Goal: Information Seeking & Learning: Learn about a topic

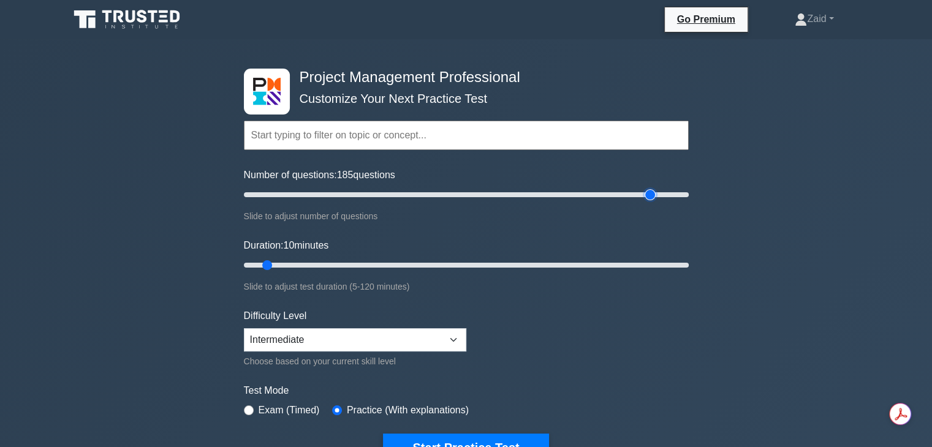
click at [652, 192] on input "Number of questions: 185 questions" at bounding box center [466, 194] width 445 height 15
type input "180"
click at [643, 194] on input "Number of questions: 180 questions" at bounding box center [466, 194] width 445 height 15
type input "120"
click at [685, 265] on input "Duration: 120 minutes" at bounding box center [466, 265] width 445 height 15
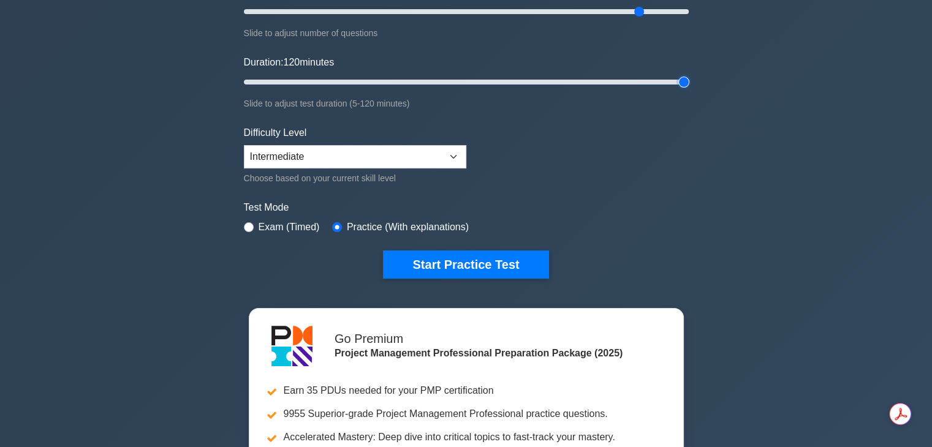
scroll to position [184, 0]
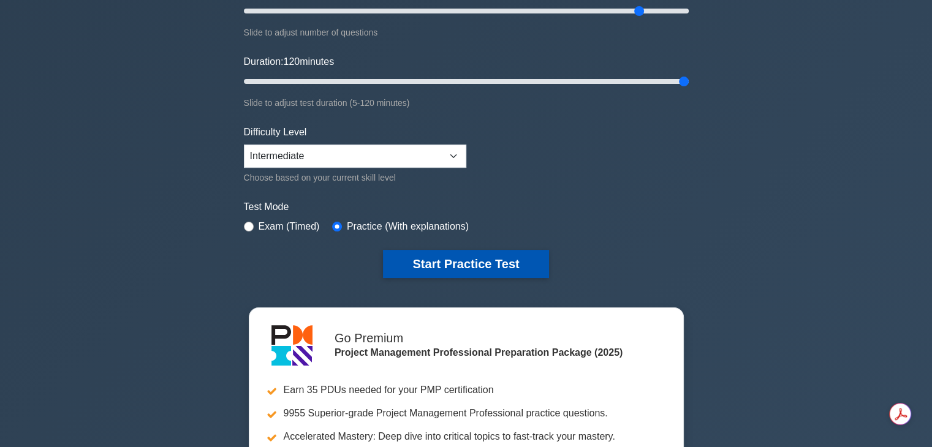
click at [502, 264] on button "Start Practice Test" at bounding box center [465, 264] width 165 height 28
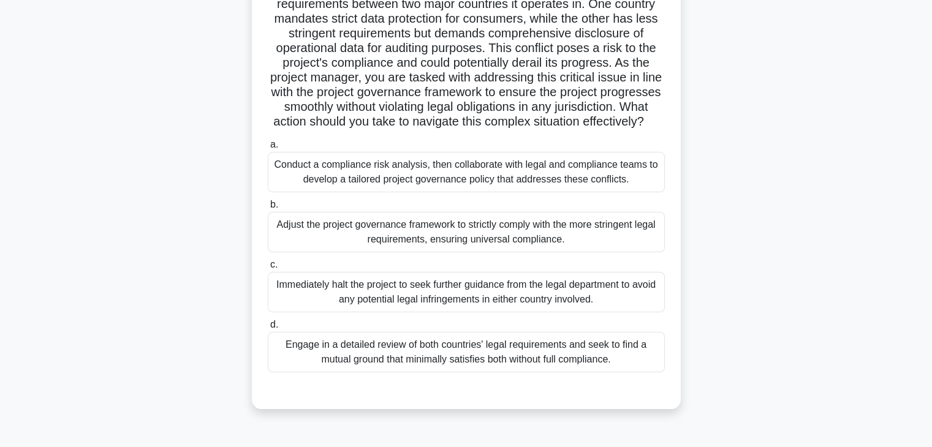
scroll to position [129, 0]
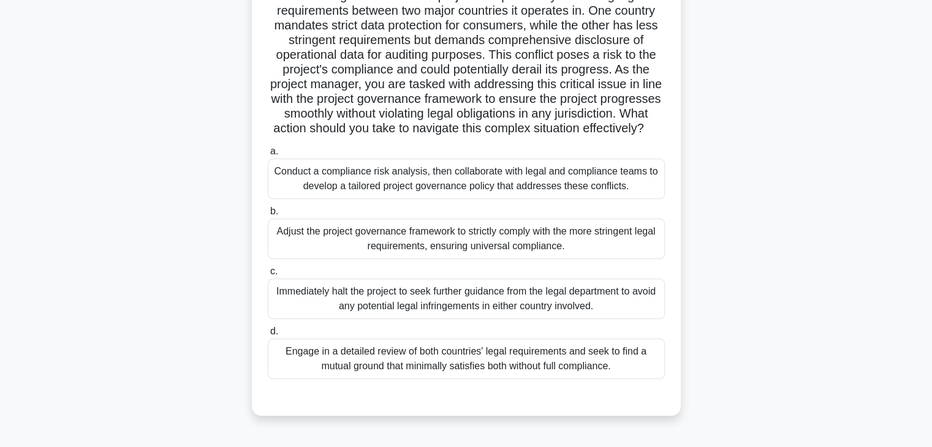
click at [310, 238] on div "Adjust the project governance framework to strictly comply with the more string…" at bounding box center [466, 239] width 397 height 40
click at [268, 216] on input "b. Adjust the project governance framework to strictly comply with the more str…" at bounding box center [268, 212] width 0 height 8
click at [312, 187] on div "Conduct a compliance risk analysis, then collaborate with legal and compliance …" at bounding box center [466, 179] width 397 height 40
click at [268, 156] on input "a. Conduct a compliance risk analysis, then collaborate with legal and complian…" at bounding box center [268, 152] width 0 height 8
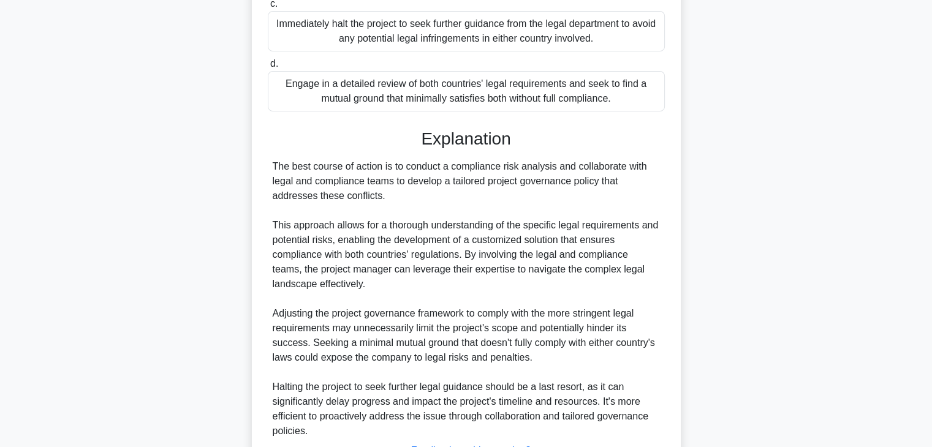
scroll to position [513, 0]
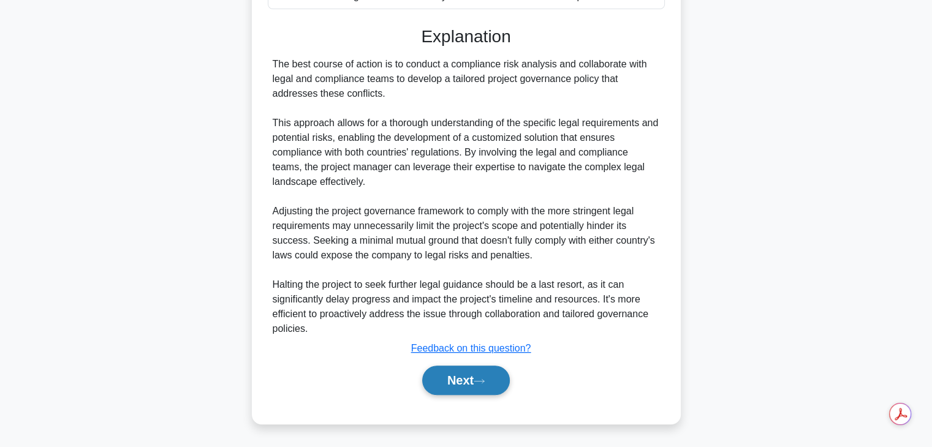
click at [446, 381] on button "Next" at bounding box center [466, 380] width 88 height 29
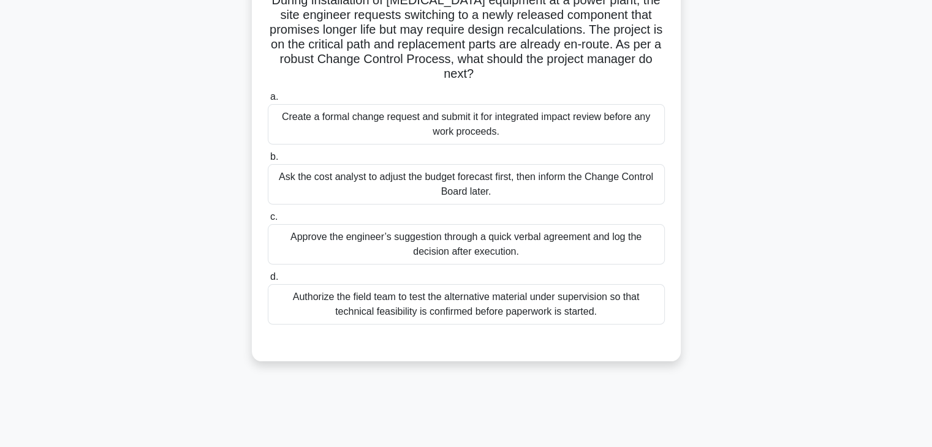
scroll to position [42, 0]
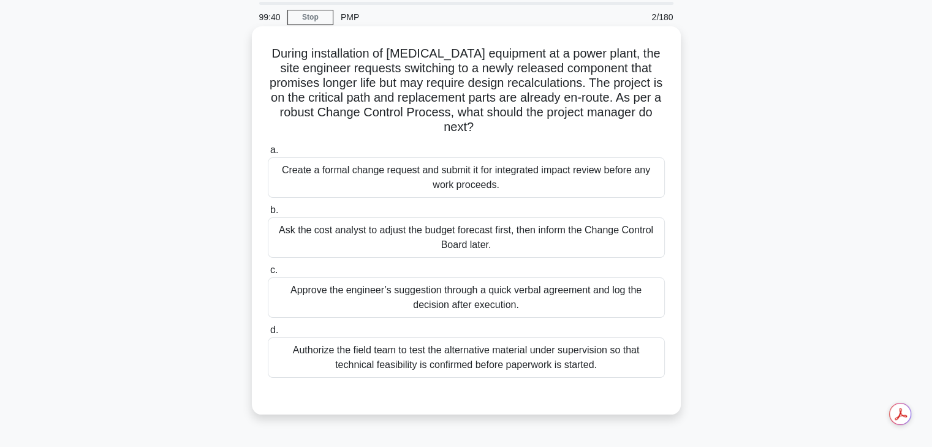
click at [369, 231] on div "Ask the cost analyst to adjust the budget forecast first, then inform the Chang…" at bounding box center [466, 237] width 397 height 40
click at [268, 214] on input "b. Ask the cost analyst to adjust the budget forecast first, then inform the Ch…" at bounding box center [268, 210] width 0 height 8
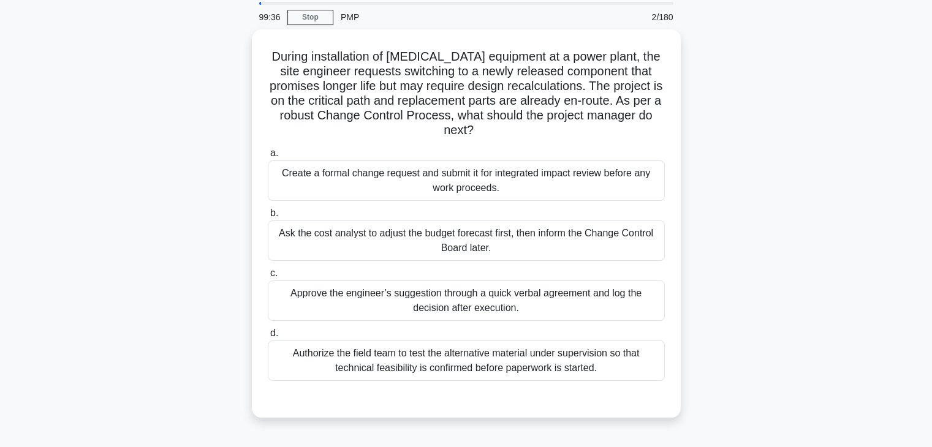
click at [293, 160] on div "Create a formal change request and submit it for integrated impact review befor…" at bounding box center [466, 180] width 397 height 40
click at [268, 157] on input "a. Create a formal change request and submit it for integrated impact review be…" at bounding box center [268, 153] width 0 height 8
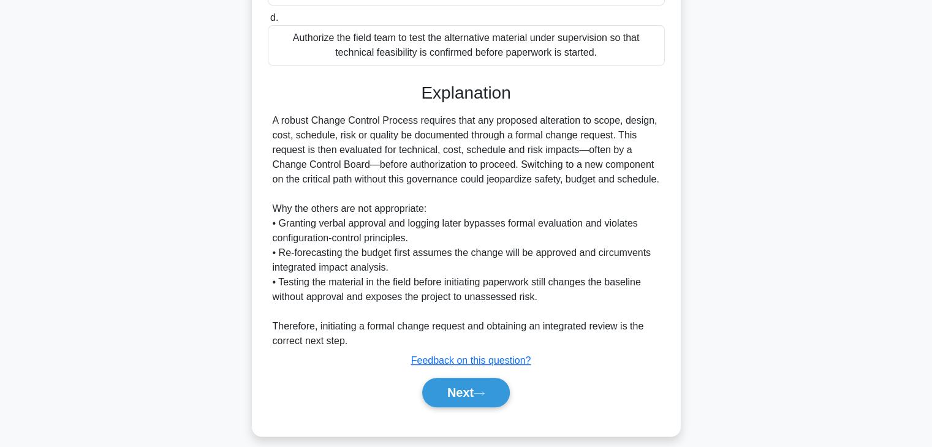
scroll to position [381, 0]
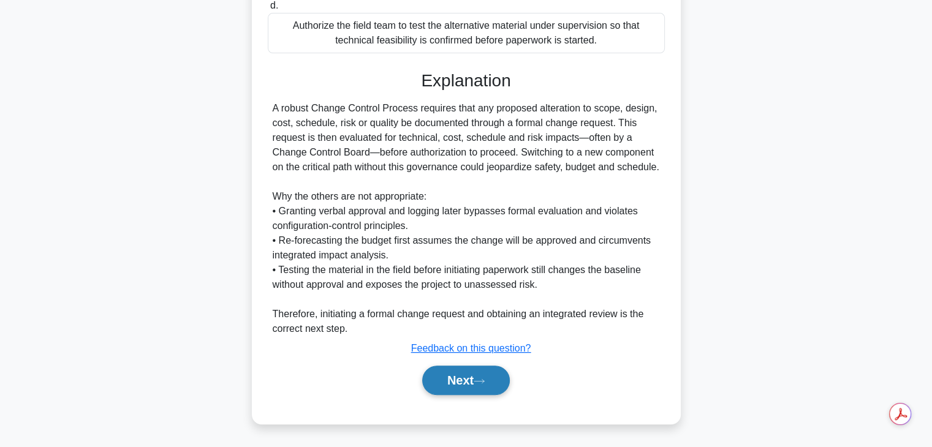
click at [488, 390] on button "Next" at bounding box center [466, 380] width 88 height 29
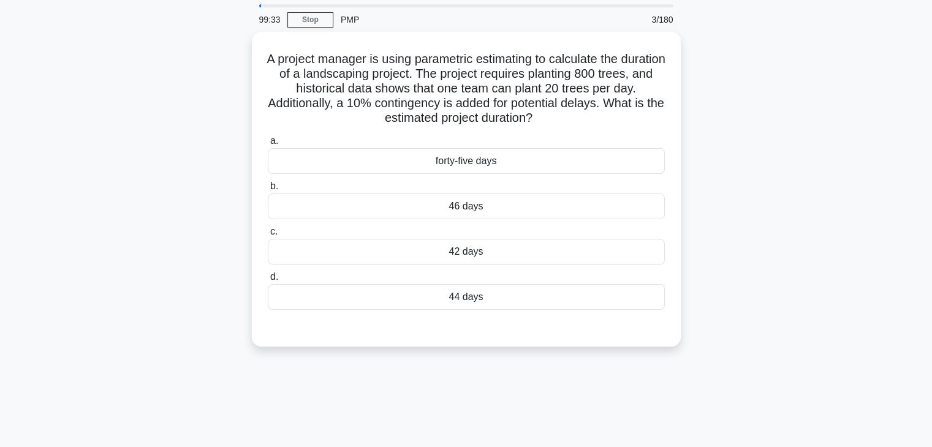
scroll to position [38, 0]
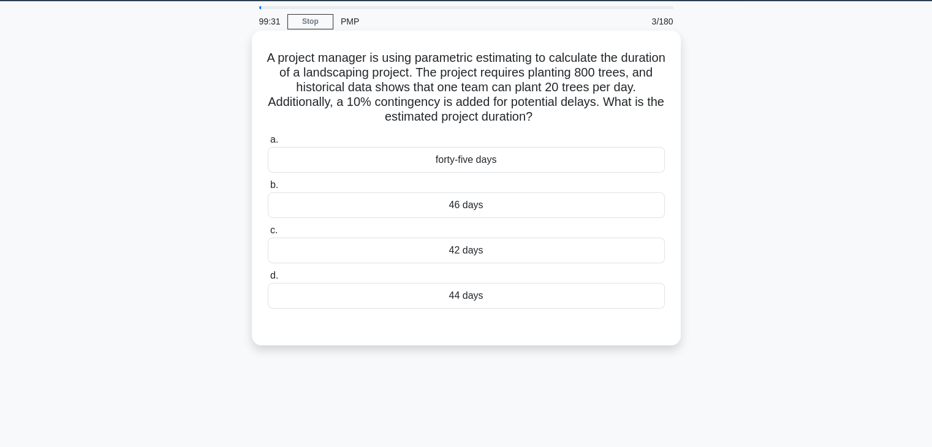
click at [412, 253] on div "42 days" at bounding box center [466, 251] width 397 height 26
click at [268, 235] on input "c. 42 days" at bounding box center [268, 231] width 0 height 8
click at [382, 294] on div "44 days" at bounding box center [466, 296] width 397 height 26
click at [268, 280] on input "d. 44 days" at bounding box center [268, 276] width 0 height 8
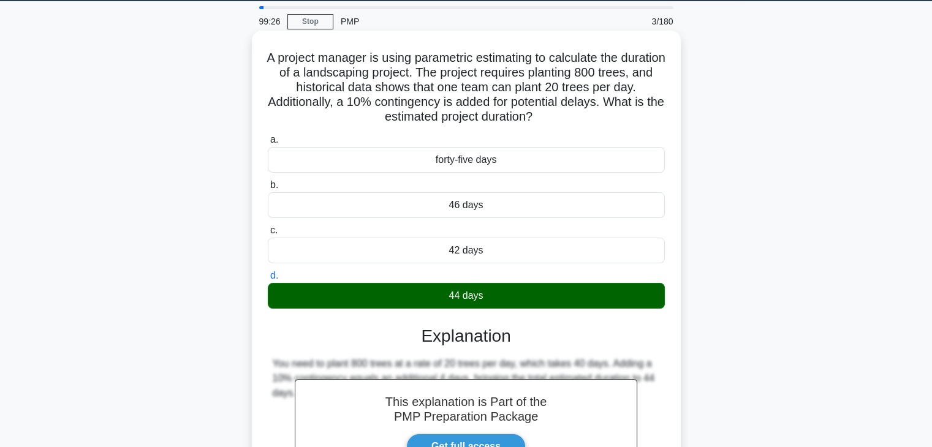
scroll to position [215, 0]
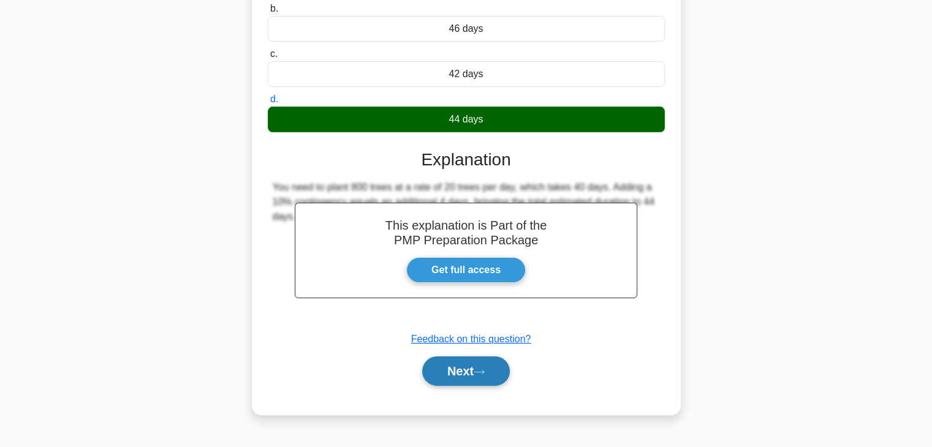
click at [446, 383] on button "Next" at bounding box center [466, 370] width 88 height 29
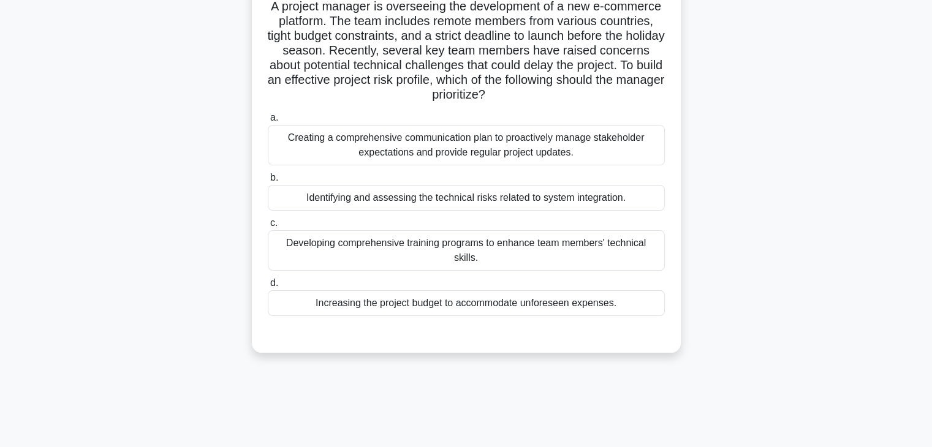
scroll to position [67, 0]
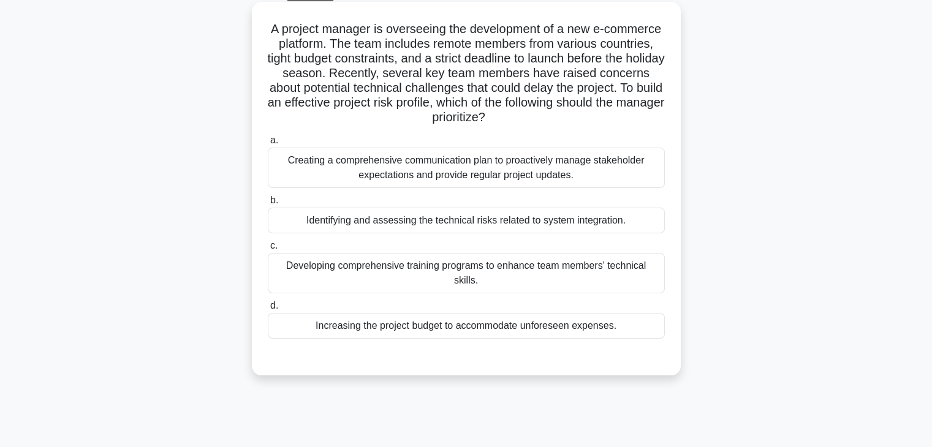
click at [394, 222] on div "Identifying and assessing the technical risks related to system integration." at bounding box center [466, 221] width 397 height 26
click at [268, 205] on input "b. Identifying and assessing the technical risks related to system integration." at bounding box center [268, 201] width 0 height 8
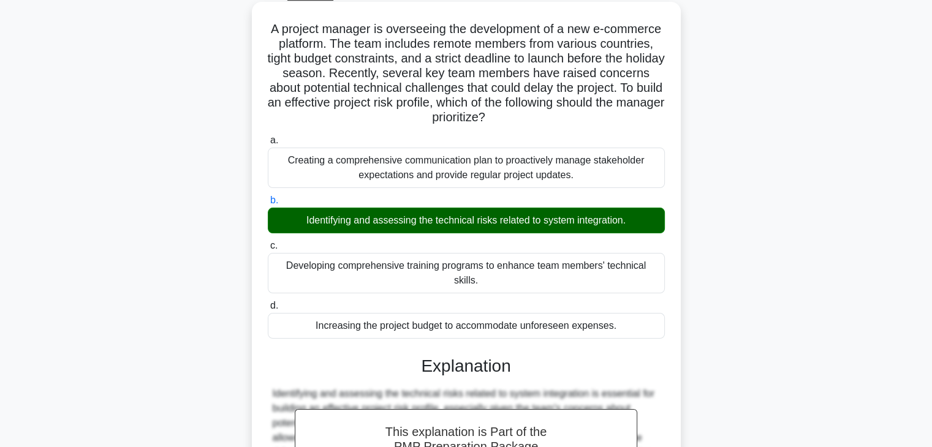
scroll to position [249, 0]
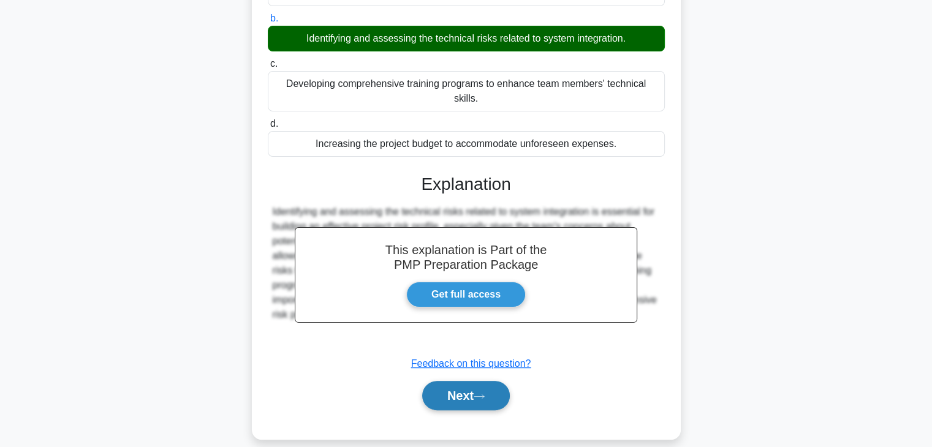
click at [436, 381] on button "Next" at bounding box center [466, 395] width 88 height 29
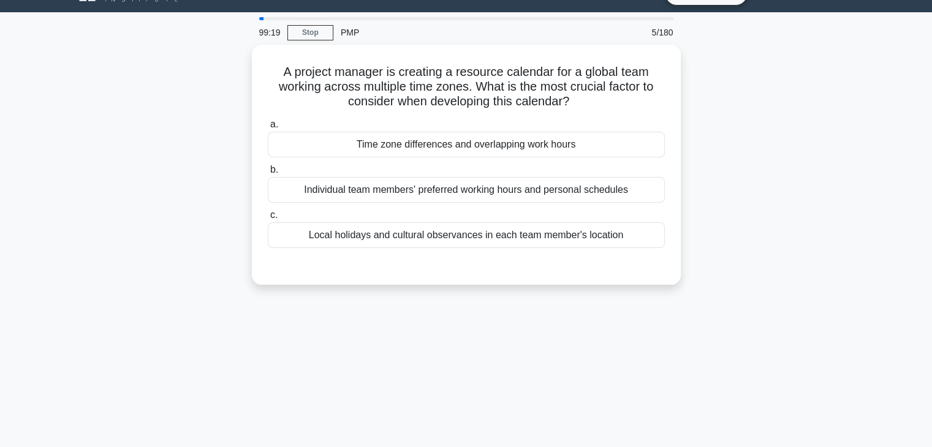
scroll to position [17, 0]
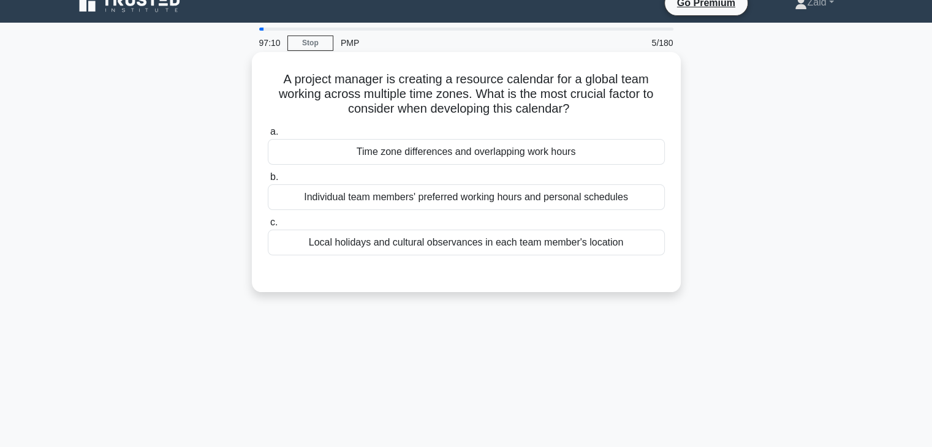
click at [368, 202] on div "Individual team members' preferred working hours and personal schedules" at bounding box center [466, 197] width 397 height 26
click at [268, 181] on input "b. Individual team members' preferred working hours and personal schedules" at bounding box center [268, 177] width 0 height 8
click at [484, 154] on div "Time zone differences and overlapping work hours" at bounding box center [466, 152] width 397 height 26
click at [268, 136] on input "a. Time zone differences and overlapping work hours" at bounding box center [268, 132] width 0 height 8
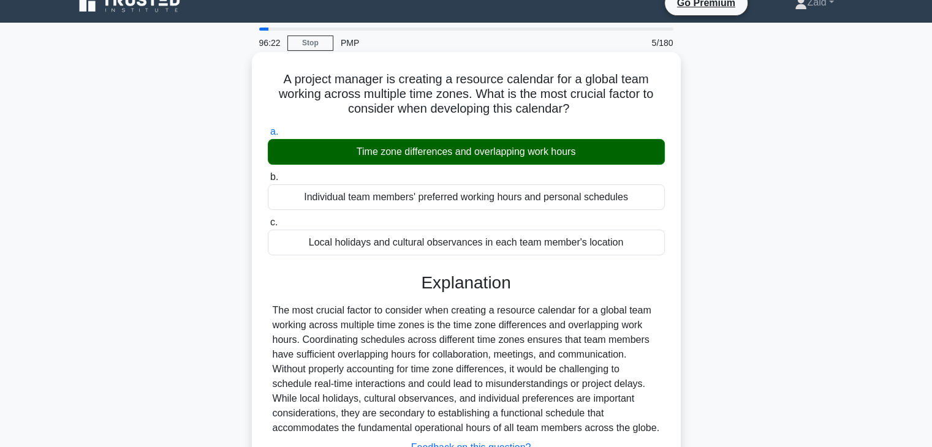
scroll to position [215, 0]
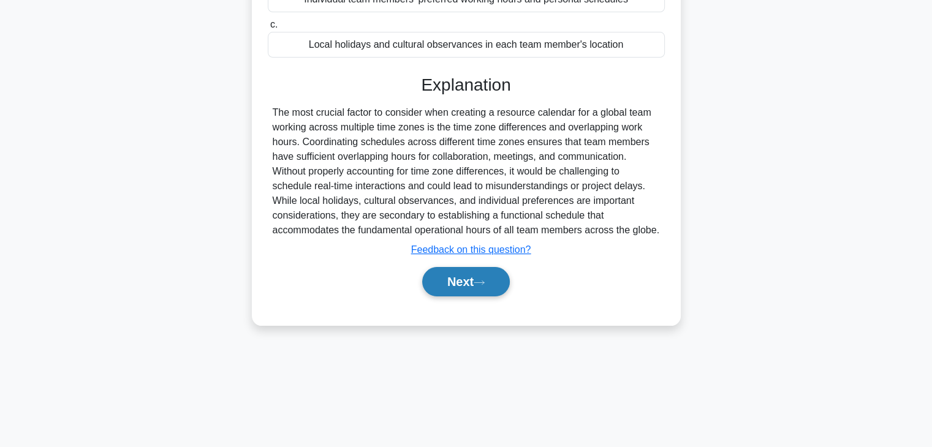
click at [457, 290] on button "Next" at bounding box center [466, 281] width 88 height 29
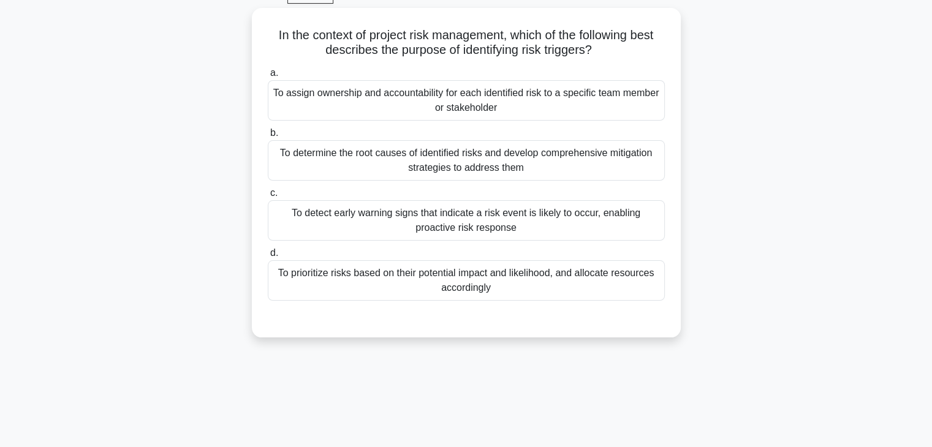
scroll to position [59, 0]
click at [320, 219] on div "To detect early warning signs that indicate a risk event is likely to occur, en…" at bounding box center [466, 222] width 397 height 40
click at [268, 199] on input "c. To detect early warning signs that indicate a risk event is likely to occur,…" at bounding box center [268, 195] width 0 height 8
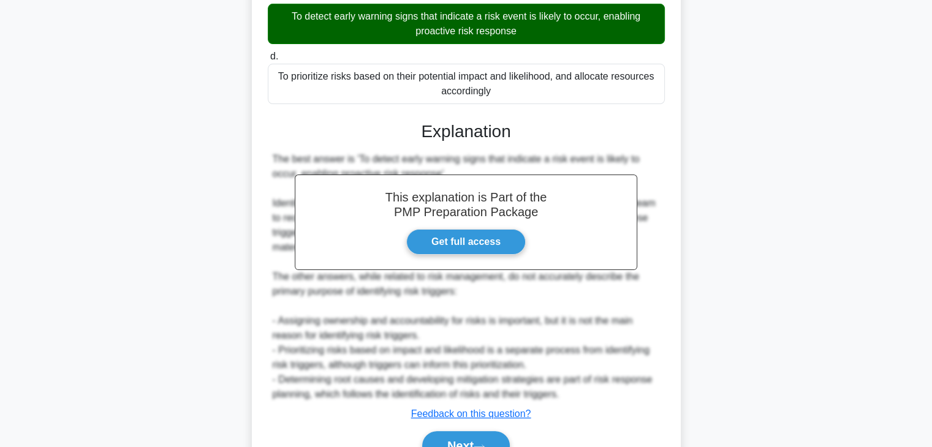
scroll to position [322, 0]
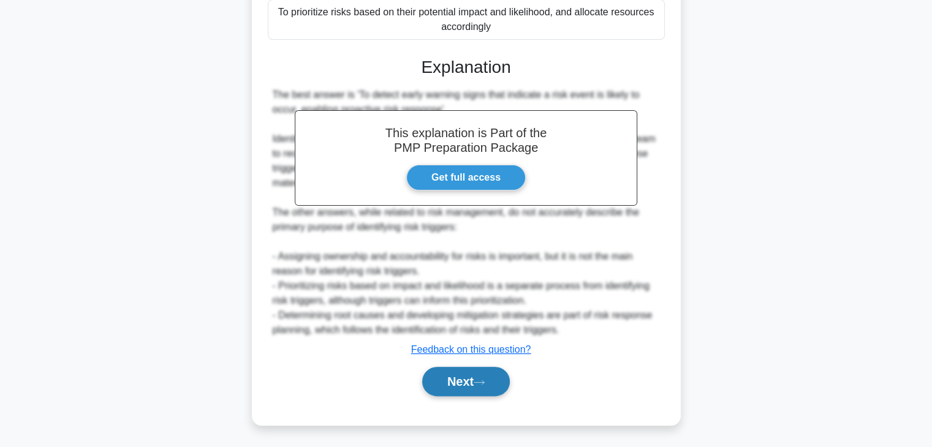
click at [456, 375] on button "Next" at bounding box center [466, 381] width 88 height 29
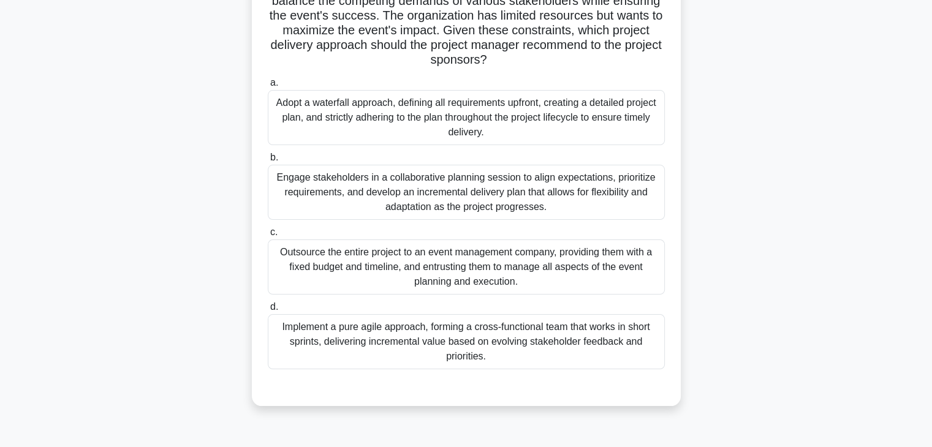
scroll to position [137, 0]
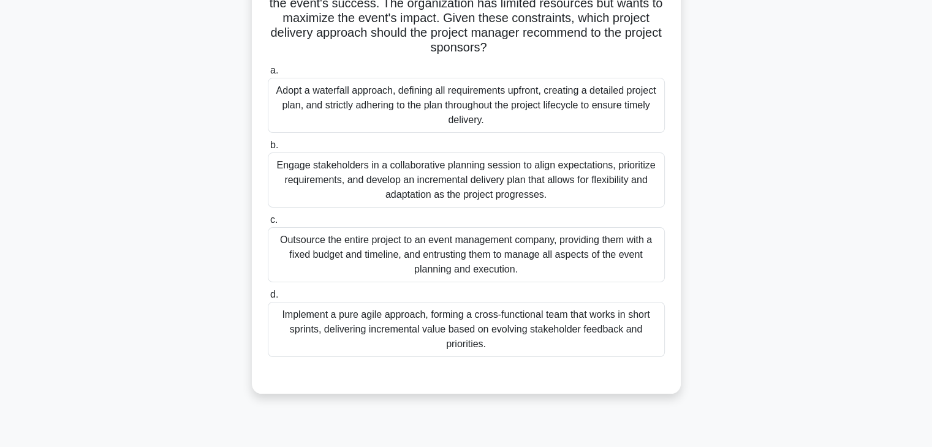
click at [291, 288] on label "d. Implement a pure agile approach, forming a cross-functional team that works …" at bounding box center [466, 322] width 397 height 70
click at [268, 291] on input "d. Implement a pure agile approach, forming a cross-functional team that works …" at bounding box center [268, 295] width 0 height 8
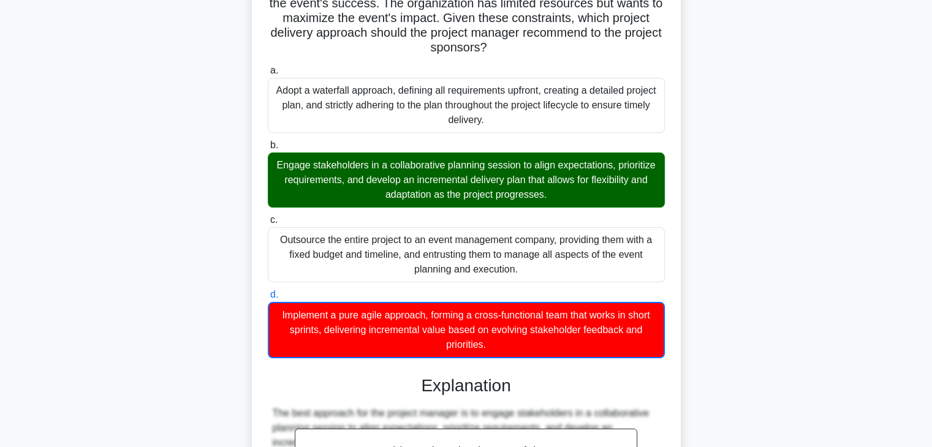
click at [360, 238] on div "Outsource the entire project to an event management company, providing them wit…" at bounding box center [466, 254] width 397 height 55
click at [268, 224] on input "c. Outsource the entire project to an event management company, providing them …" at bounding box center [268, 220] width 0 height 8
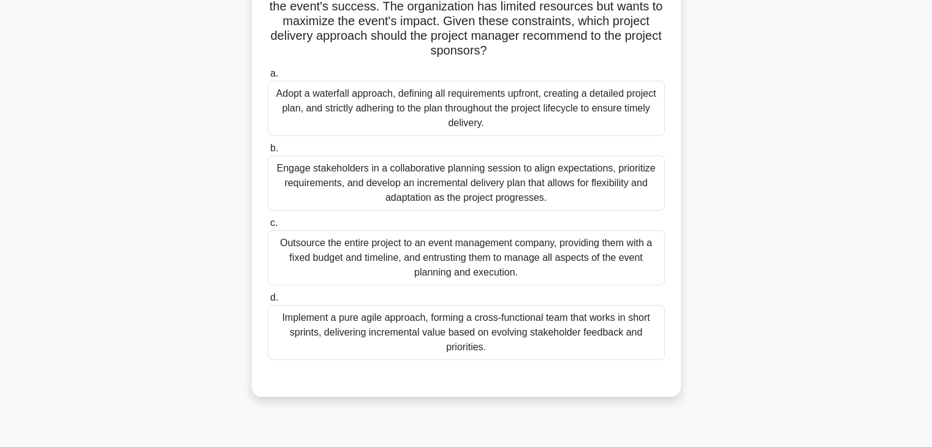
click at [375, 179] on div "Engage stakeholders in a collaborative planning session to align expectations, …" at bounding box center [466, 183] width 397 height 55
click at [268, 153] on input "b. Engage stakeholders in a collaborative planning session to align expectation…" at bounding box center [268, 149] width 0 height 8
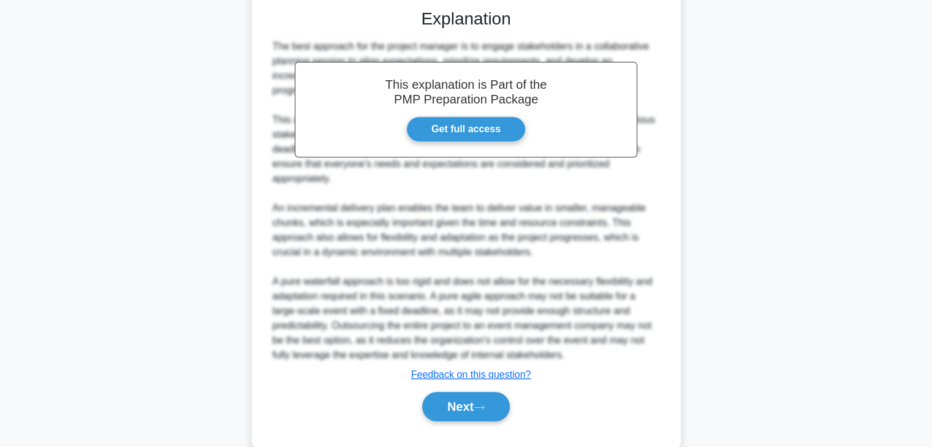
scroll to position [513, 0]
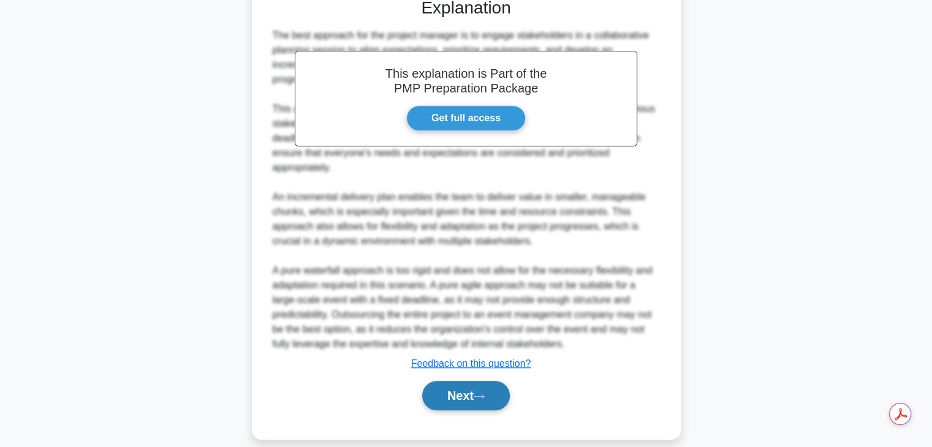
click at [448, 385] on button "Next" at bounding box center [466, 395] width 88 height 29
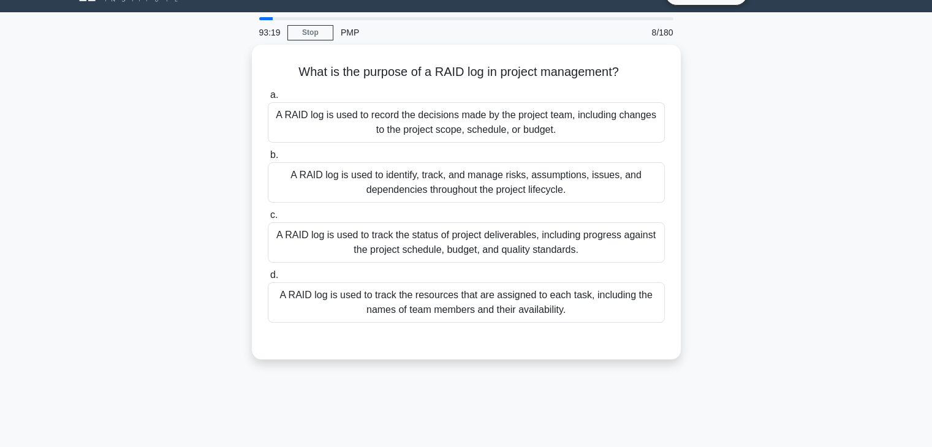
scroll to position [26, 0]
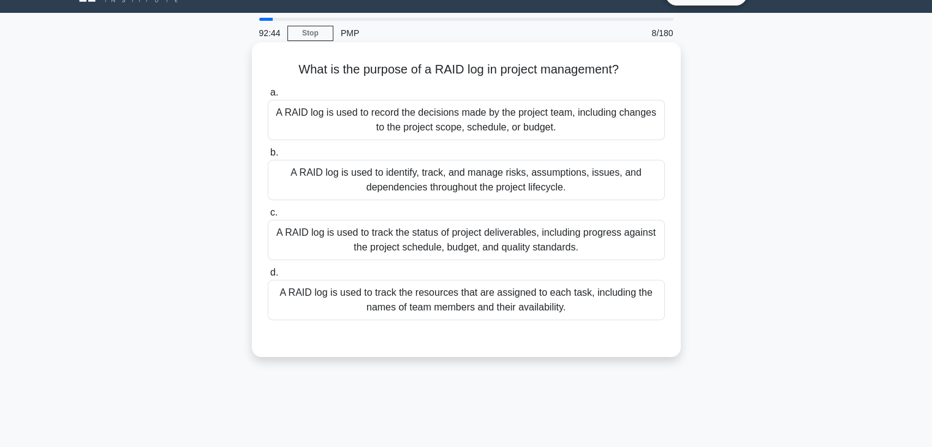
click at [309, 172] on div "A RAID log is used to identify, track, and manage risks, assumptions, issues, a…" at bounding box center [466, 180] width 397 height 40
click at [268, 157] on input "b. A RAID log is used to identify, track, and manage risks, assumptions, issues…" at bounding box center [268, 153] width 0 height 8
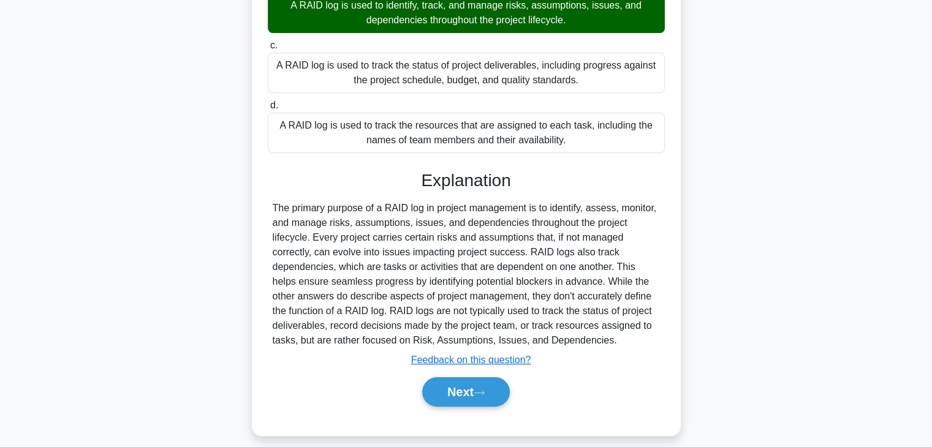
scroll to position [215, 0]
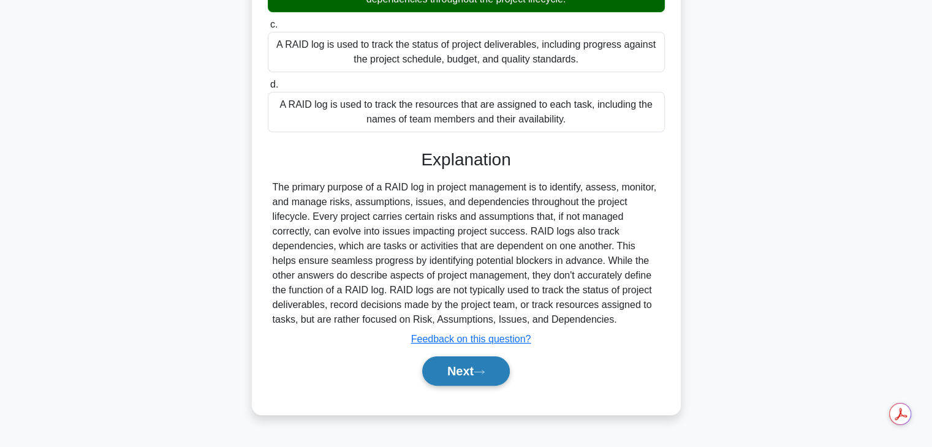
click at [467, 372] on button "Next" at bounding box center [466, 370] width 88 height 29
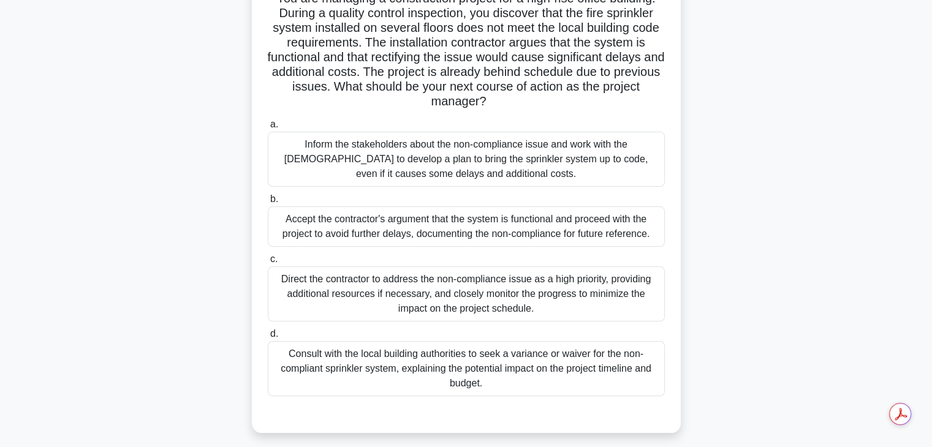
scroll to position [103, 0]
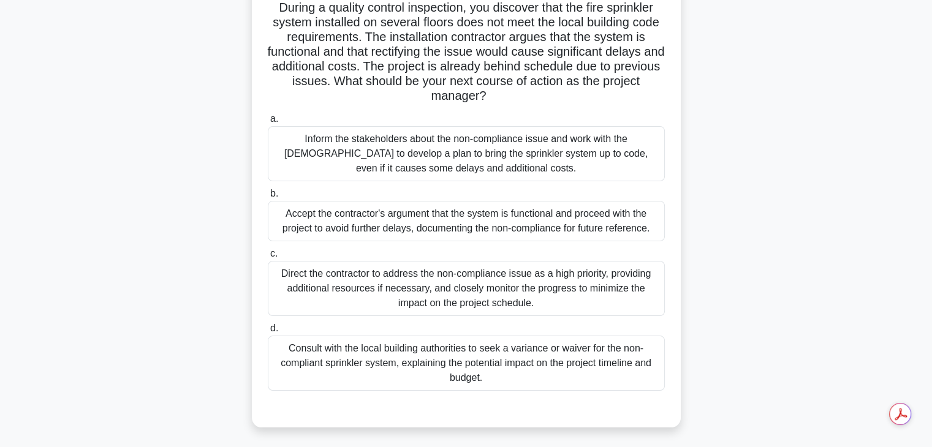
click at [335, 295] on div "Direct the contractor to address the non-compliance issue as a high priority, p…" at bounding box center [466, 288] width 397 height 55
click at [268, 258] on input "c. Direct the contractor to address the non-compliance issue as a high priority…" at bounding box center [268, 254] width 0 height 8
click at [324, 165] on div "Inform the stakeholders about the non-compliance issue and work with the [DEMOG…" at bounding box center [466, 153] width 397 height 55
click at [268, 123] on input "a. Inform the stakeholders about the non-compliance issue and work with the [DE…" at bounding box center [268, 119] width 0 height 8
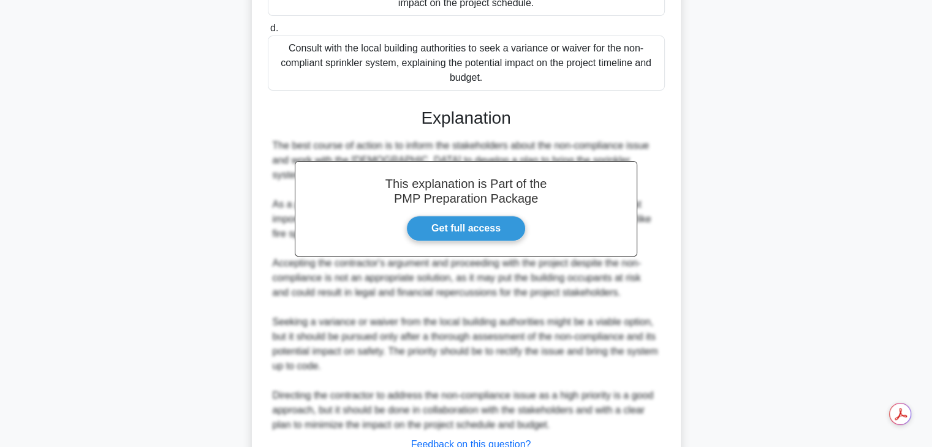
scroll to position [499, 0]
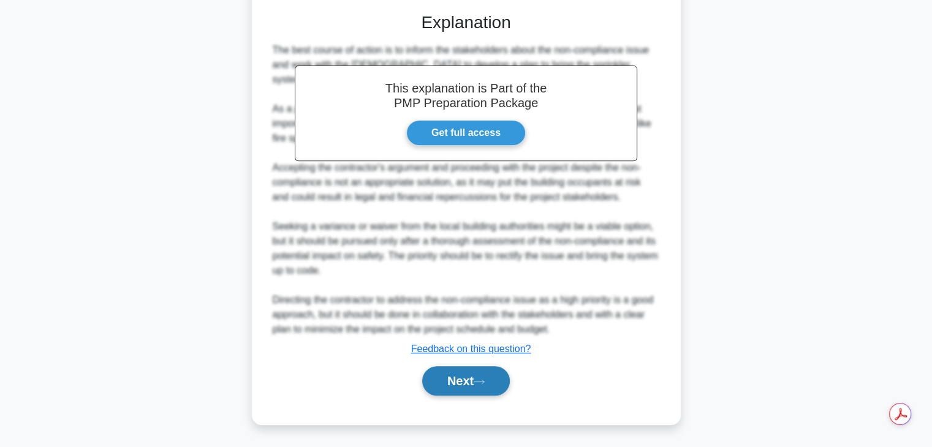
click at [440, 383] on button "Next" at bounding box center [466, 380] width 88 height 29
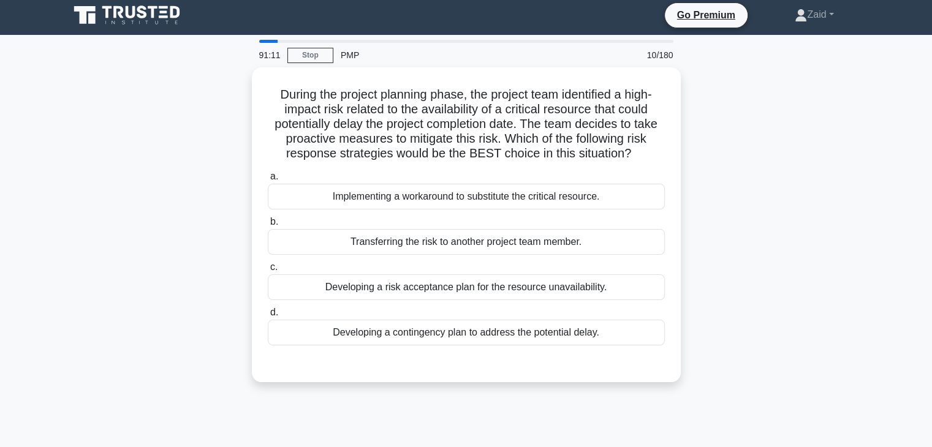
scroll to position [2, 0]
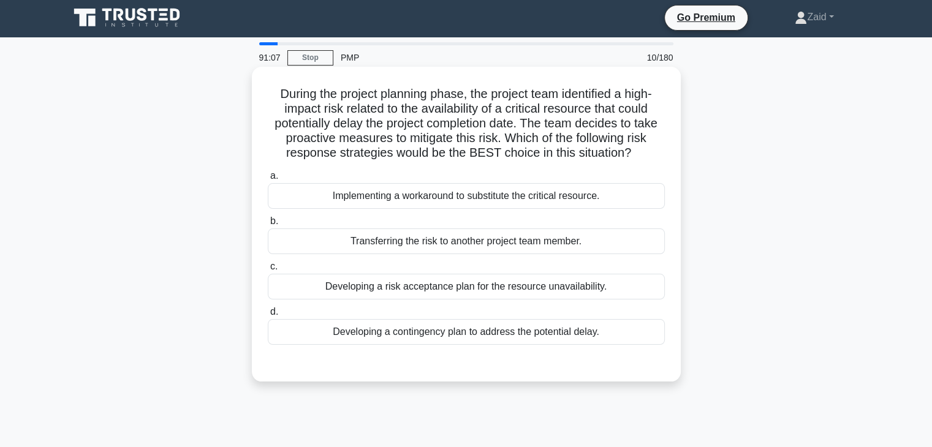
click at [372, 243] on div "Transferring the risk to another project team member." at bounding box center [466, 241] width 397 height 26
click at [268, 225] on input "b. Transferring the risk to another project team member." at bounding box center [268, 221] width 0 height 8
click at [331, 329] on div "Developing a contingency plan to address the potential delay." at bounding box center [466, 332] width 397 height 26
click at [268, 316] on input "d. Developing a contingency plan to address the potential delay." at bounding box center [268, 312] width 0 height 8
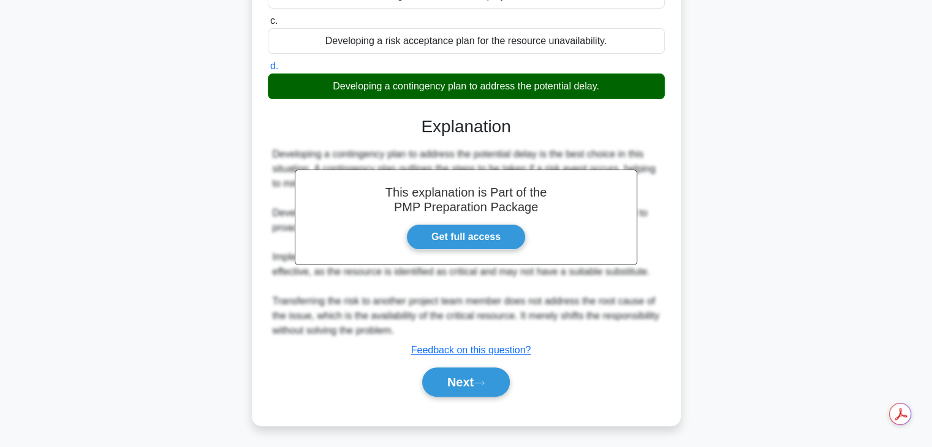
scroll to position [249, 0]
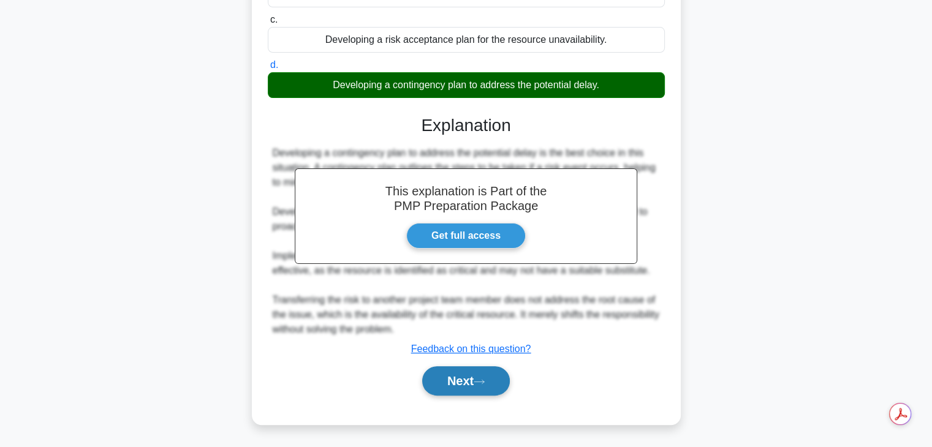
click at [437, 379] on button "Next" at bounding box center [466, 380] width 88 height 29
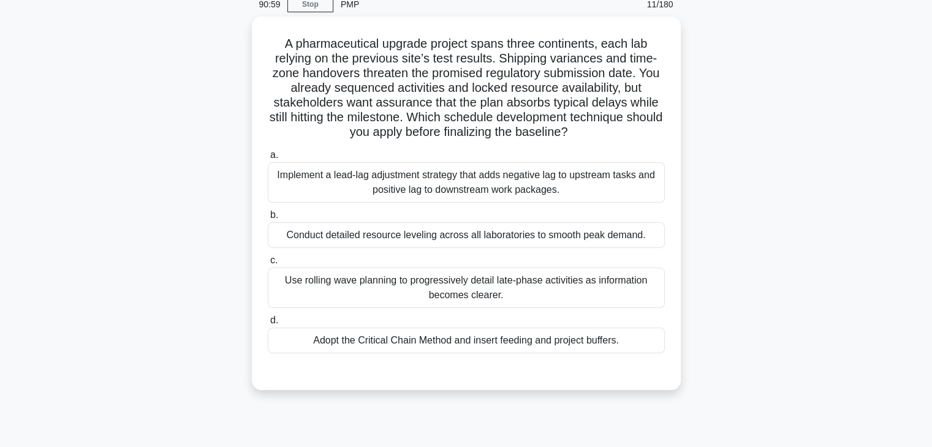
scroll to position [47, 0]
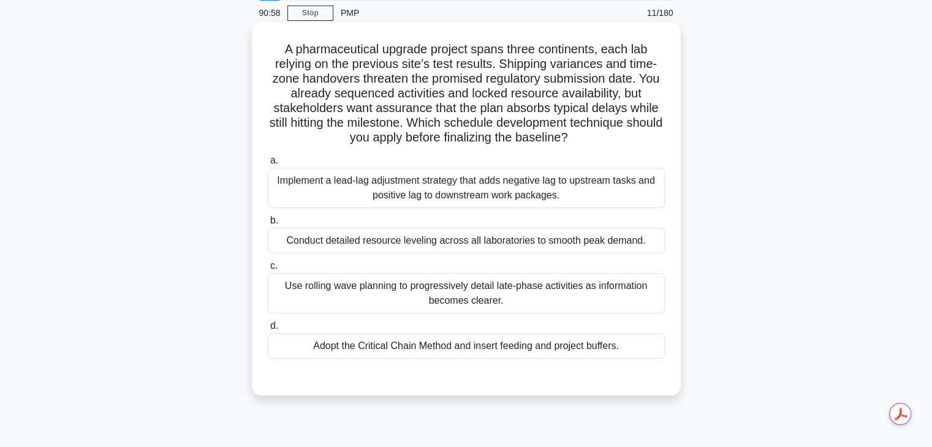
click at [458, 294] on div "Use rolling wave planning to progressively detail late-phase activities as info…" at bounding box center [466, 293] width 397 height 40
click at [268, 270] on input "c. Use rolling wave planning to progressively detail late-phase activities as i…" at bounding box center [268, 266] width 0 height 8
click at [306, 353] on div "Adopt the Critical Chain Method and insert feeding and project buffers." at bounding box center [466, 346] width 397 height 26
click at [268, 330] on input "d. Adopt the Critical Chain Method and insert feeding and project buffers." at bounding box center [268, 326] width 0 height 8
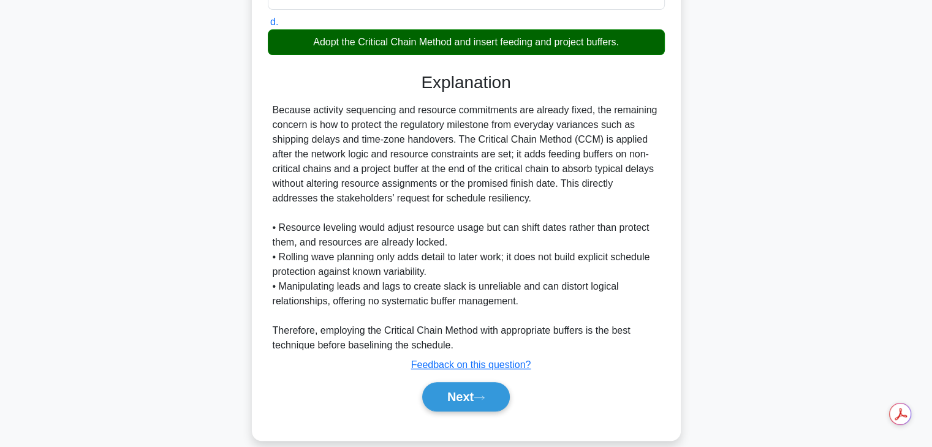
scroll to position [366, 0]
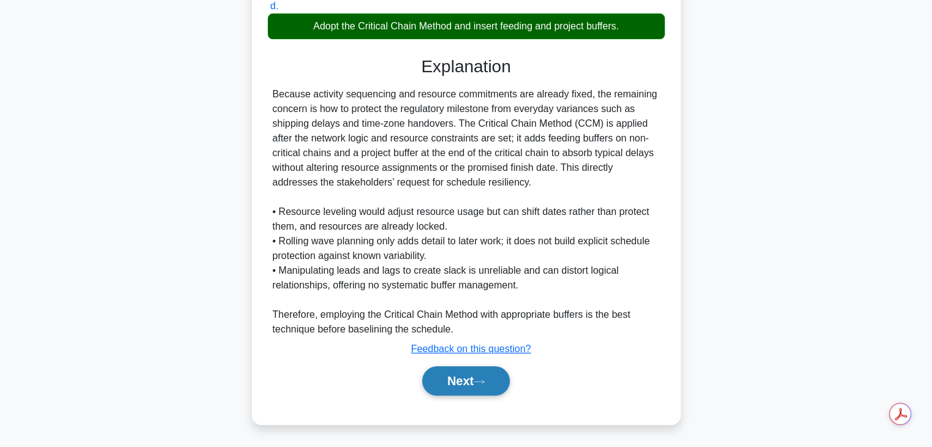
click at [454, 386] on button "Next" at bounding box center [466, 380] width 88 height 29
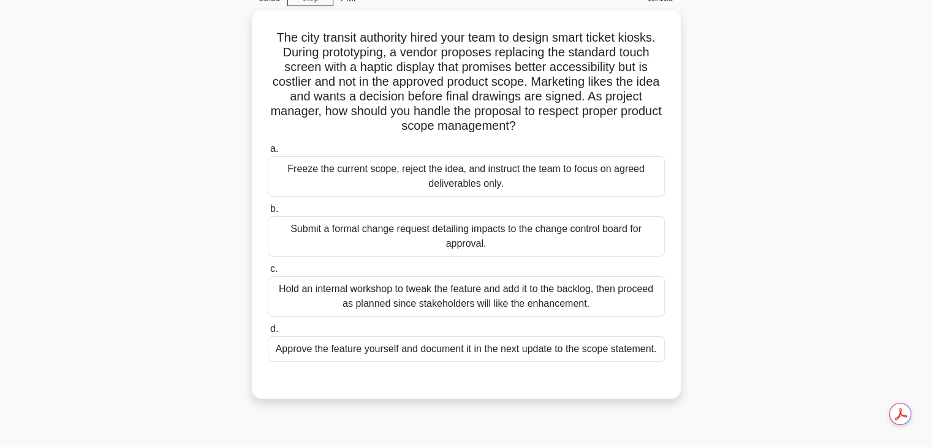
scroll to position [61, 0]
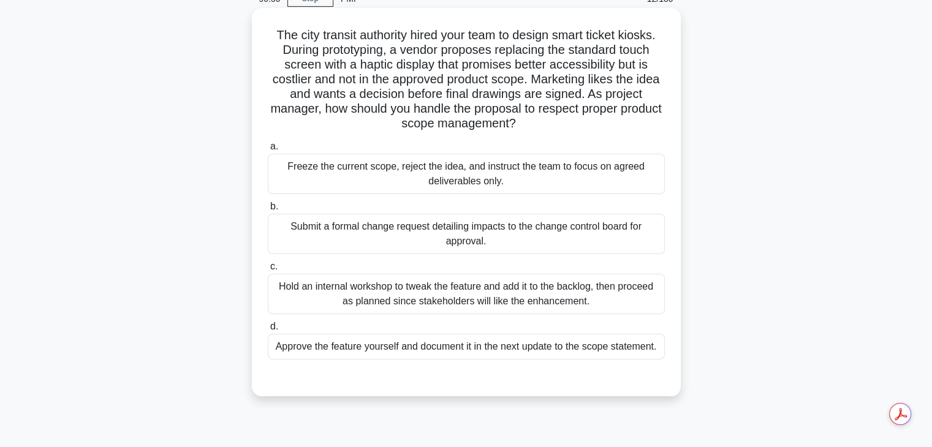
click at [345, 227] on div "Submit a formal change request detailing impacts to the change control board fo…" at bounding box center [466, 234] width 397 height 40
click at [268, 211] on input "b. Submit a formal change request detailing impacts to the change control board…" at bounding box center [268, 207] width 0 height 8
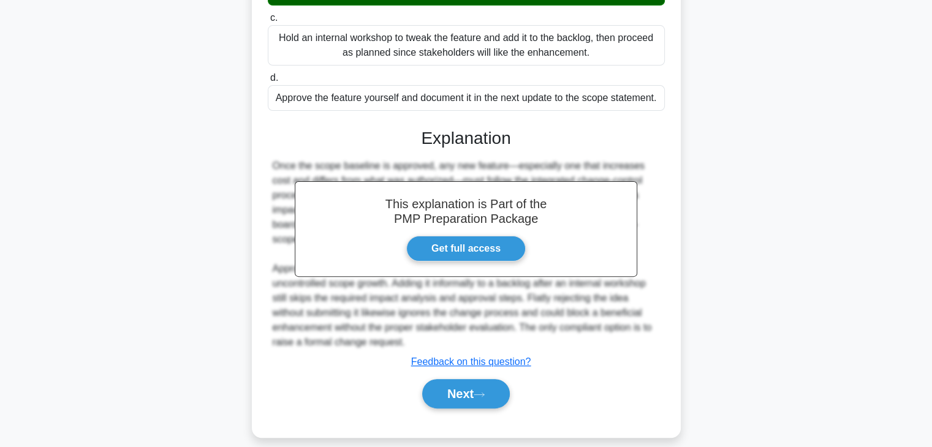
scroll to position [322, 0]
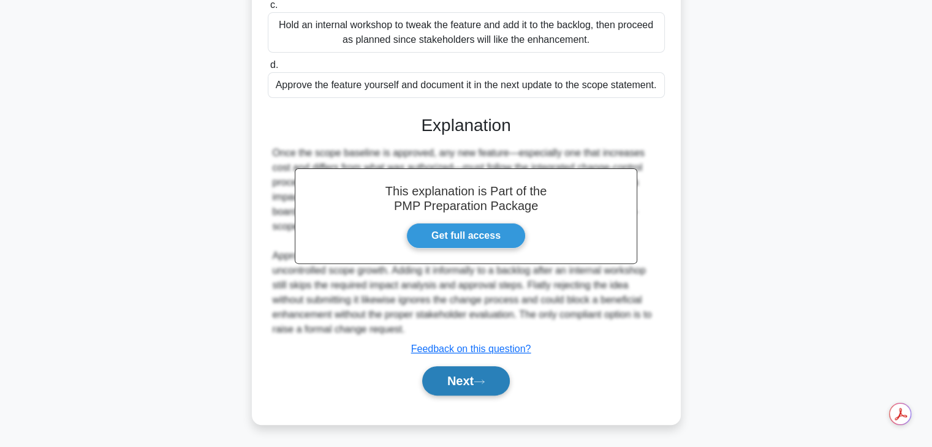
click at [483, 372] on button "Next" at bounding box center [466, 380] width 88 height 29
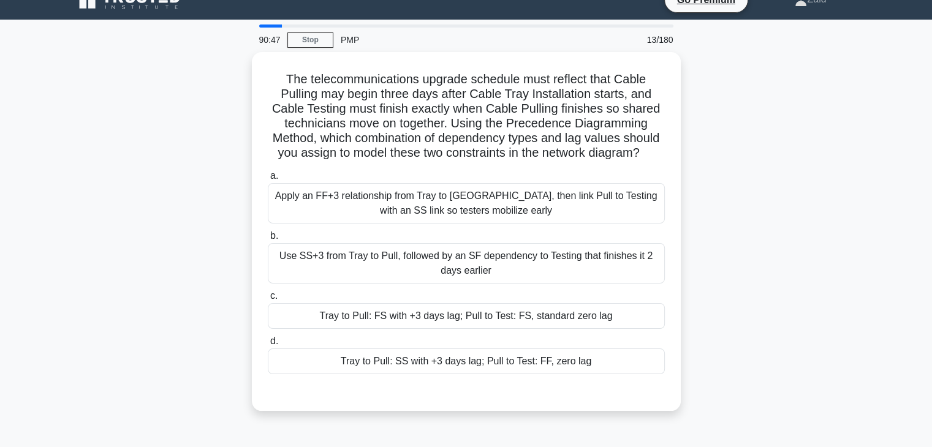
scroll to position [19, 0]
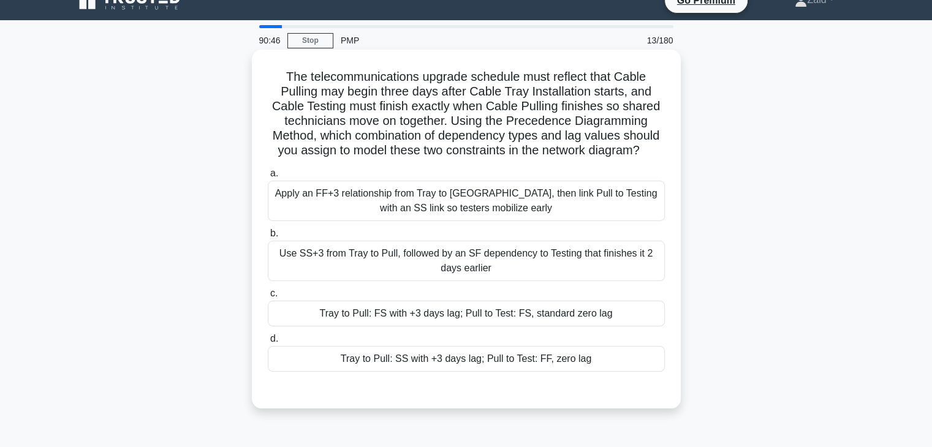
click at [461, 254] on div "Use SS+3 from Tray to Pull, followed by an SF dependency to Testing that finish…" at bounding box center [466, 261] width 397 height 40
click at [268, 238] on input "b. Use SS+3 from Tray to Pull, followed by an SF dependency to Testing that fin…" at bounding box center [268, 234] width 0 height 8
click at [337, 364] on div "Tray to Pull: SS with +3 days lag; Pull to Test: FF, zero lag" at bounding box center [466, 359] width 397 height 26
click at [268, 343] on input "d. Tray to Pull: SS with +3 days lag; Pull to Test: FF, zero lag" at bounding box center [268, 339] width 0 height 8
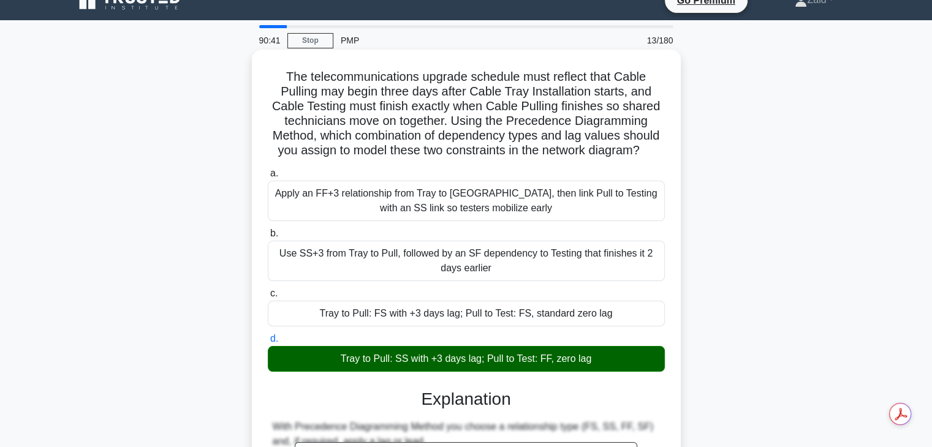
scroll to position [293, 0]
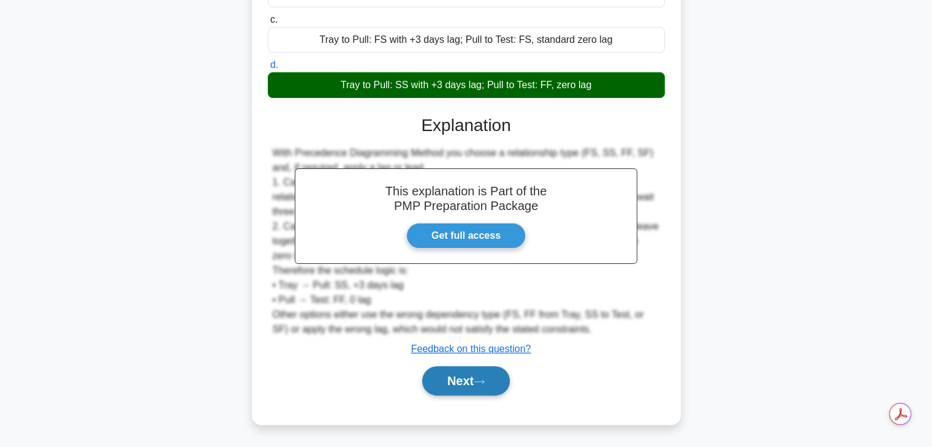
click at [449, 390] on button "Next" at bounding box center [466, 380] width 88 height 29
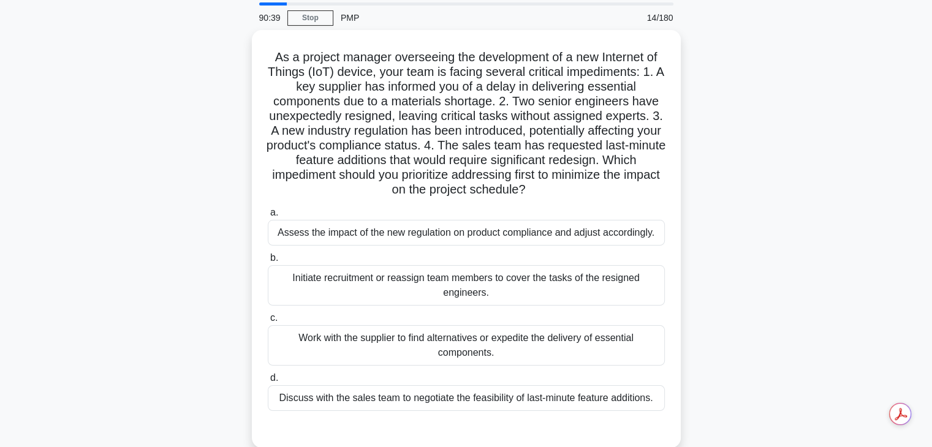
scroll to position [41, 0]
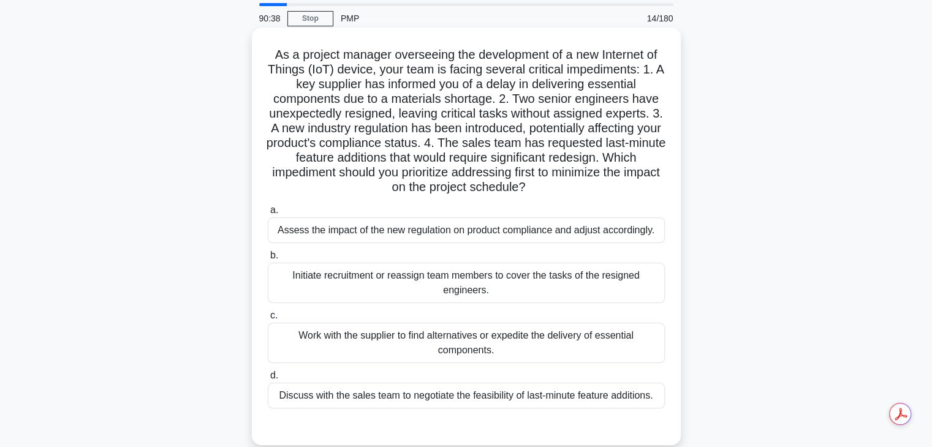
click at [392, 279] on div "Initiate recruitment or reassign team members to cover the tasks of the resigne…" at bounding box center [466, 283] width 397 height 40
click at [268, 260] on input "b. Initiate recruitment or reassign team members to cover the tasks of the resi…" at bounding box center [268, 256] width 0 height 8
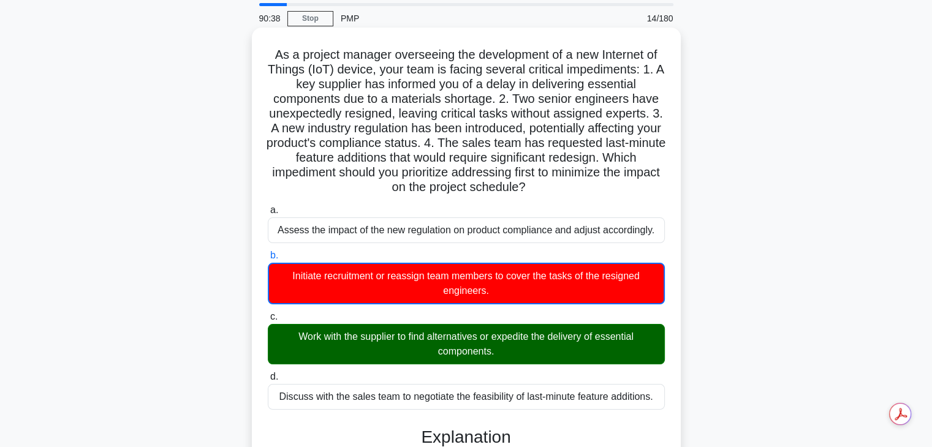
scroll to position [265, 0]
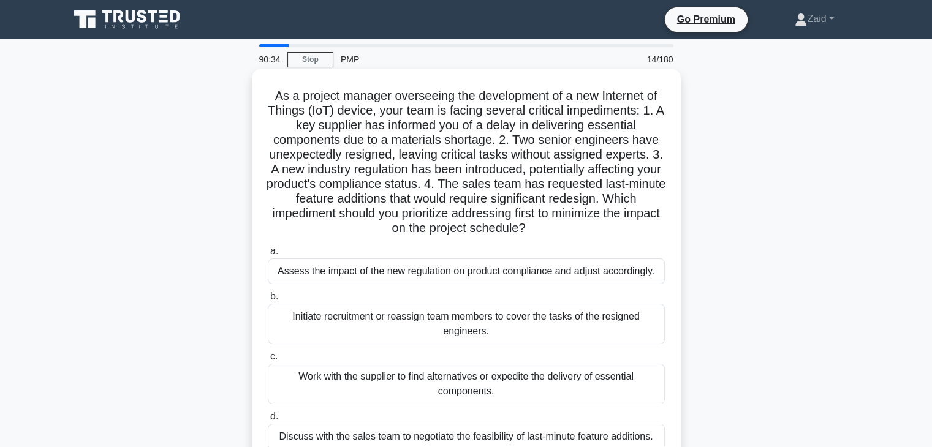
scroll to position [215, 0]
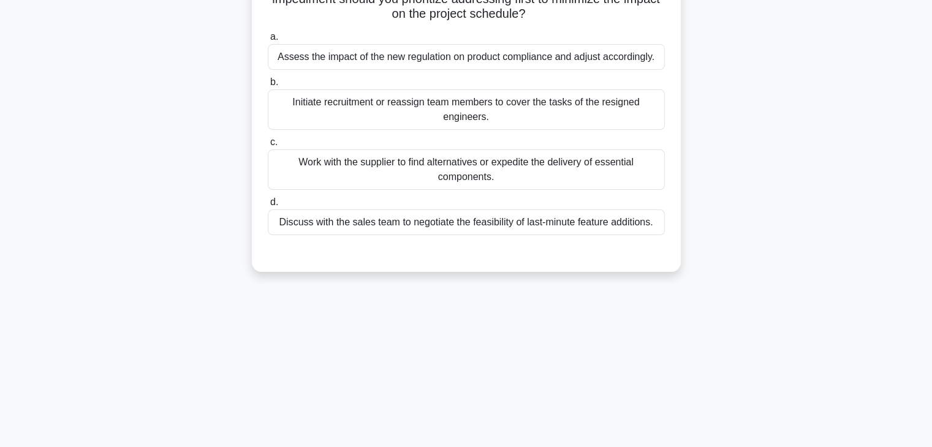
click at [364, 160] on div "Work with the supplier to find alternatives or expedite the delivery of essenti…" at bounding box center [466, 169] width 397 height 40
click at [268, 146] on input "c. Work with the supplier to find alternatives or expedite the delivery of esse…" at bounding box center [268, 142] width 0 height 8
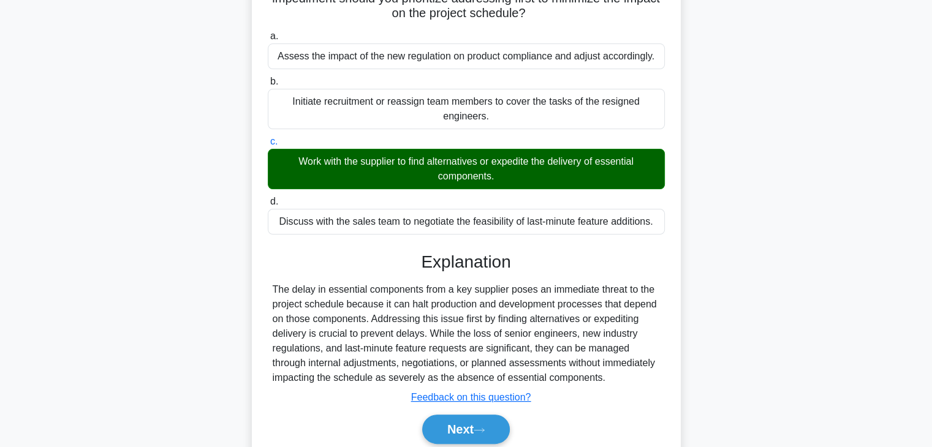
scroll to position [263, 0]
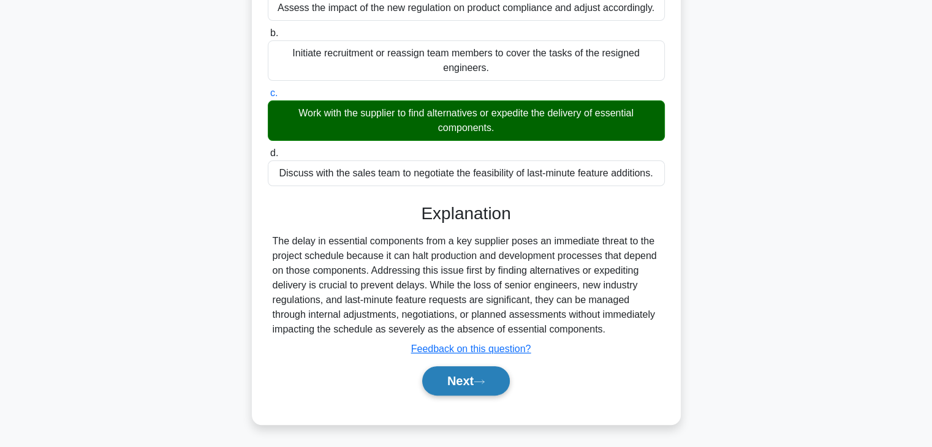
click at [477, 378] on button "Next" at bounding box center [466, 380] width 88 height 29
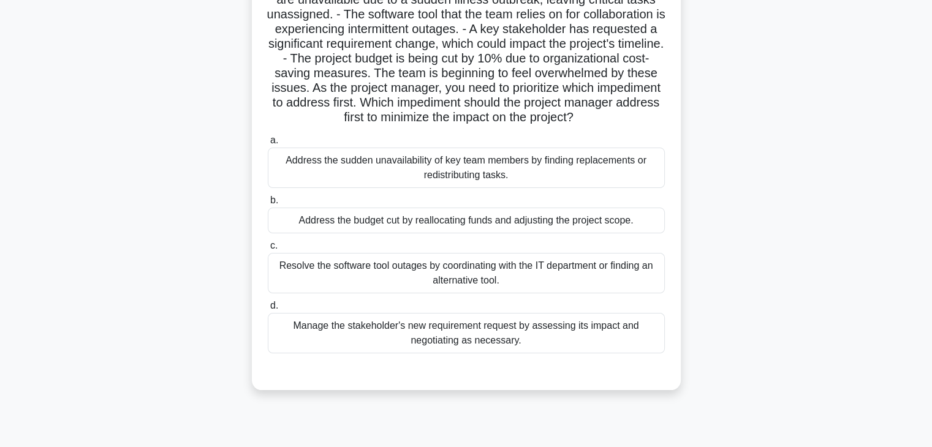
scroll to position [124, 0]
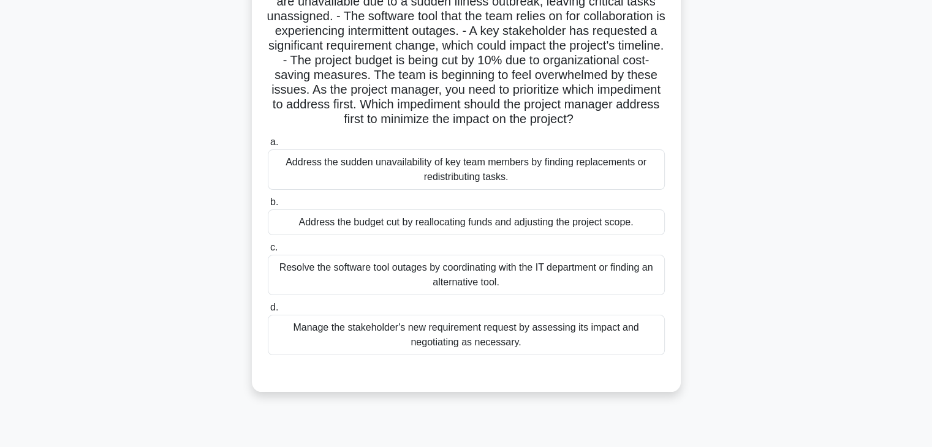
click at [363, 272] on div "Resolve the software tool outages by coordinating with the IT department or fin…" at bounding box center [466, 275] width 397 height 40
click at [268, 252] on input "c. Resolve the software tool outages by coordinating with the IT department or …" at bounding box center [268, 248] width 0 height 8
click at [325, 170] on div "Address the sudden unavailability of key team members by finding replacements o…" at bounding box center [466, 169] width 397 height 40
click at [268, 146] on input "a. Address the sudden unavailability of key team members by finding replacement…" at bounding box center [268, 142] width 0 height 8
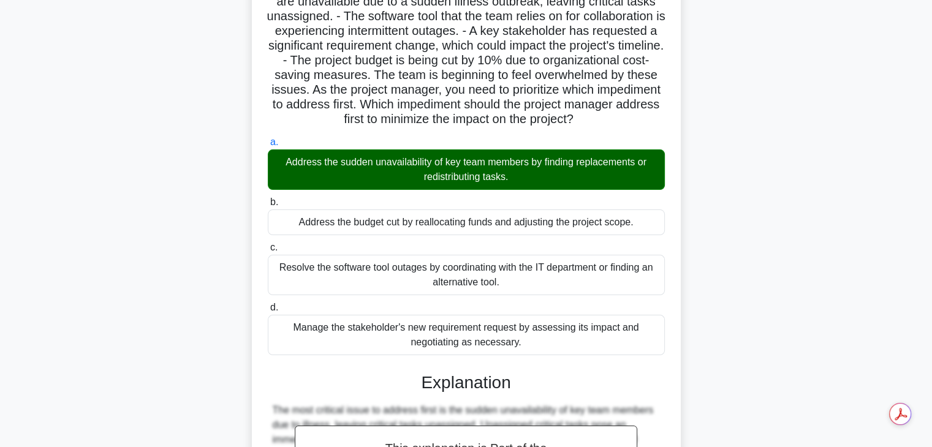
scroll to position [381, 0]
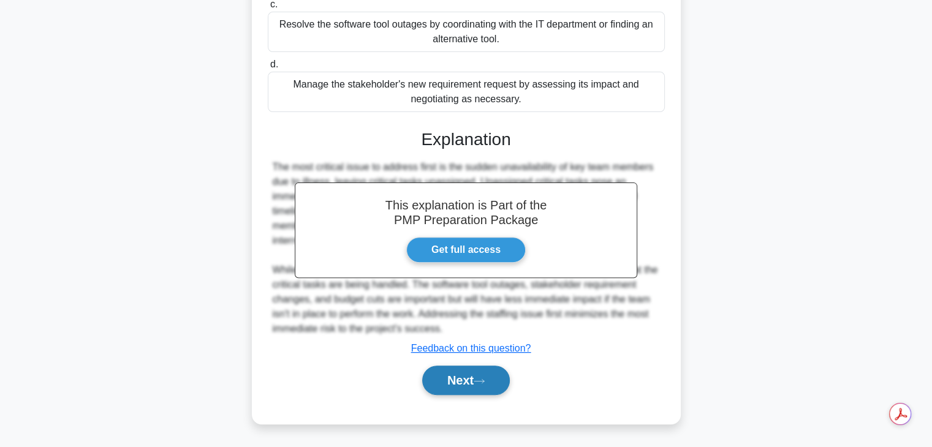
click at [475, 380] on button "Next" at bounding box center [466, 380] width 88 height 29
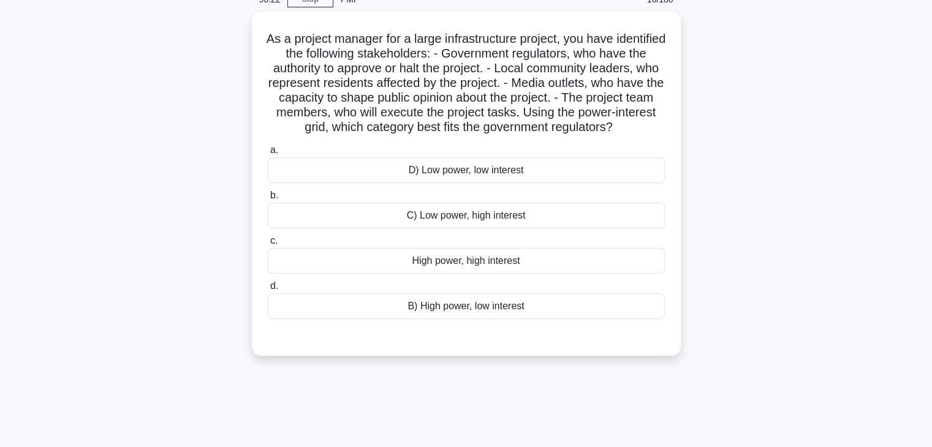
scroll to position [21, 0]
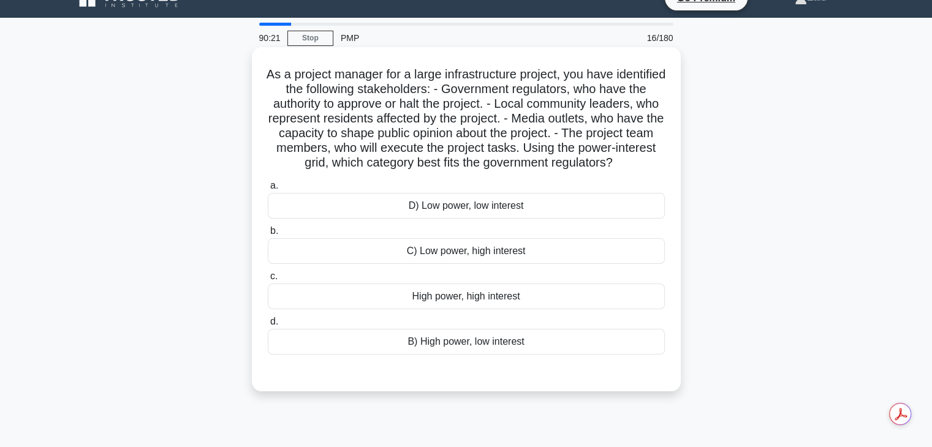
click at [458, 309] on div "High power, high interest" at bounding box center [466, 297] width 397 height 26
click at [268, 281] on input "c. High power, high interest" at bounding box center [268, 277] width 0 height 8
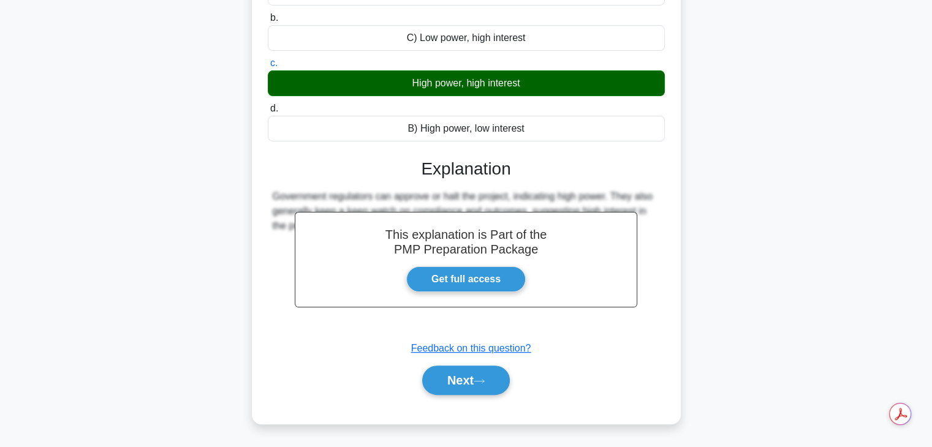
scroll to position [248, 0]
click at [433, 387] on button "Next" at bounding box center [466, 380] width 88 height 29
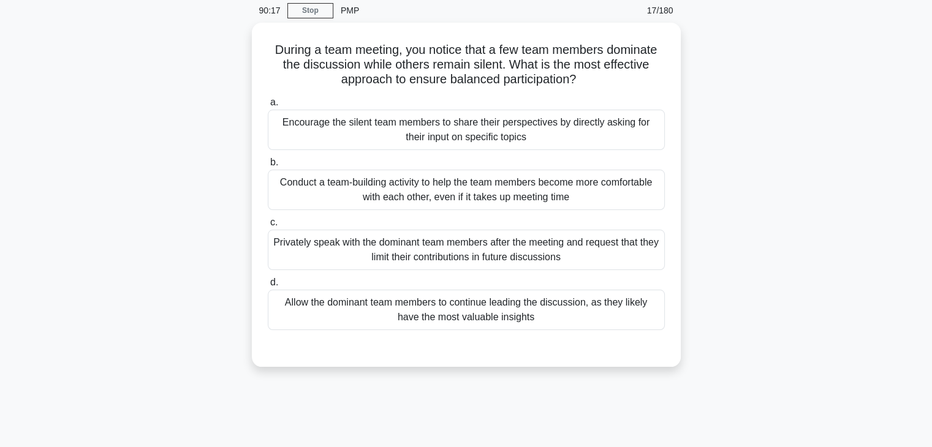
scroll to position [22, 0]
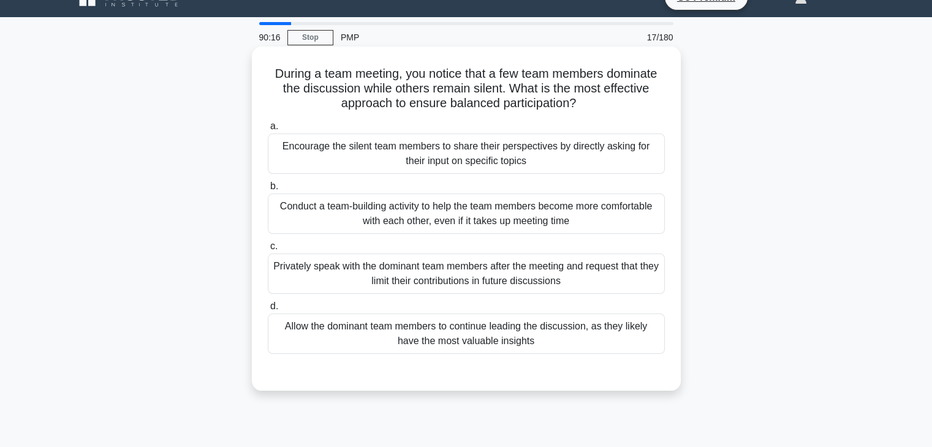
click at [408, 287] on div "Privately speak with the dominant team members after the meeting and request th…" at bounding box center [466, 274] width 397 height 40
click at [268, 251] on input "c. Privately speak with the dominant team members after the meeting and request…" at bounding box center [268, 247] width 0 height 8
click at [508, 214] on div "Conduct a team-building activity to help the team members become more comfortab…" at bounding box center [466, 214] width 397 height 40
click at [268, 190] on input "b. Conduct a team-building activity to help the team members become more comfor…" at bounding box center [268, 187] width 0 height 8
click at [417, 149] on div "Encourage the silent team members to share their perspectives by directly askin…" at bounding box center [466, 154] width 397 height 40
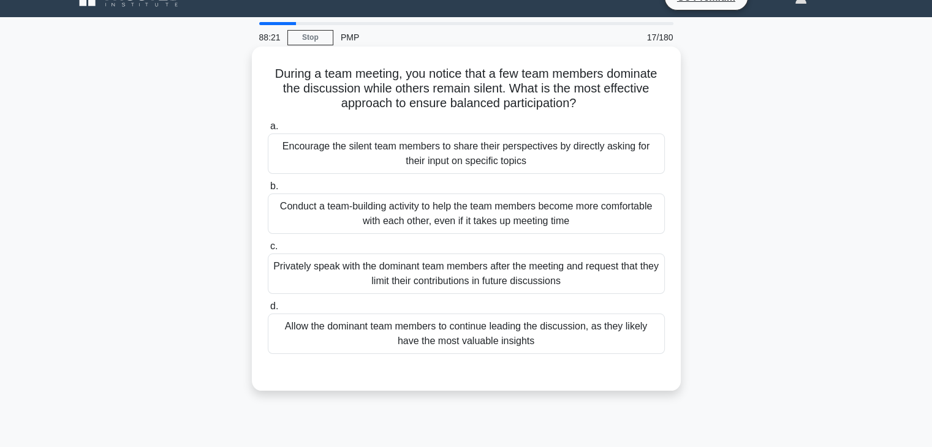
click at [268, 130] on input "a. Encourage the silent team members to share their perspectives by directly as…" at bounding box center [268, 127] width 0 height 8
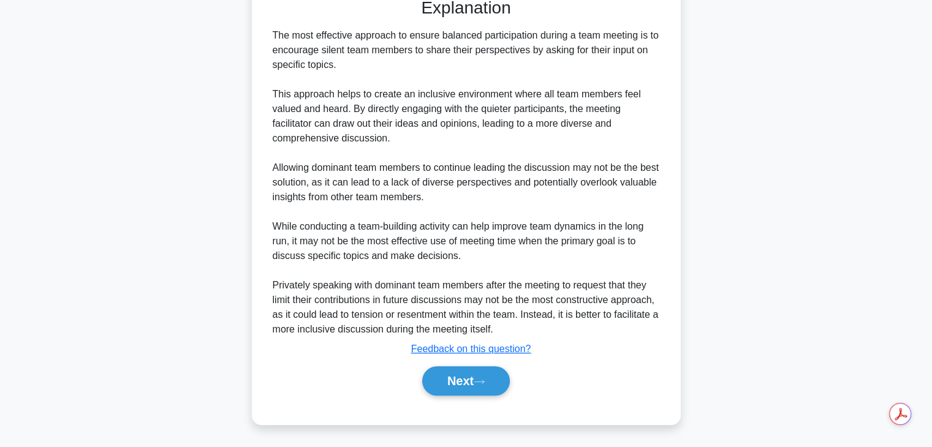
scroll to position [394, 0]
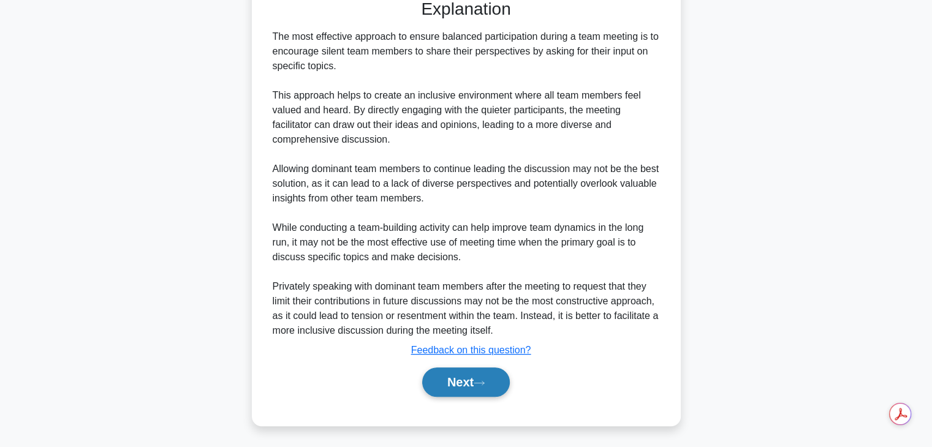
click at [461, 385] on button "Next" at bounding box center [466, 382] width 88 height 29
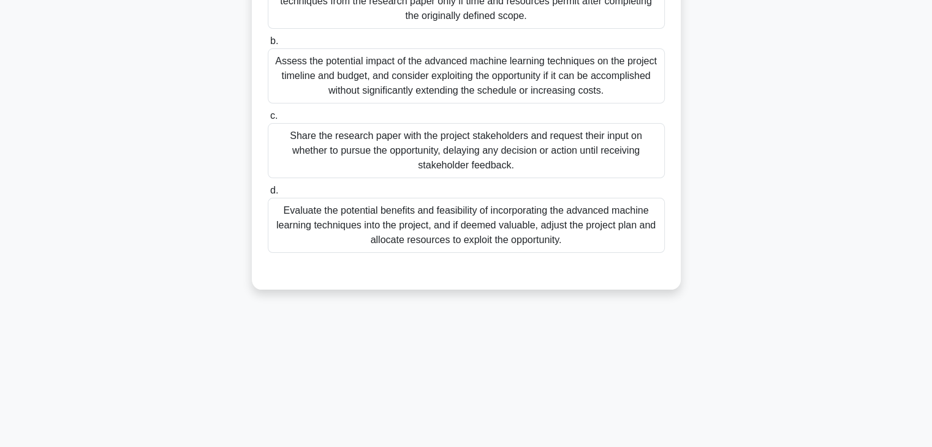
scroll to position [0, 0]
